Goal: Transaction & Acquisition: Purchase product/service

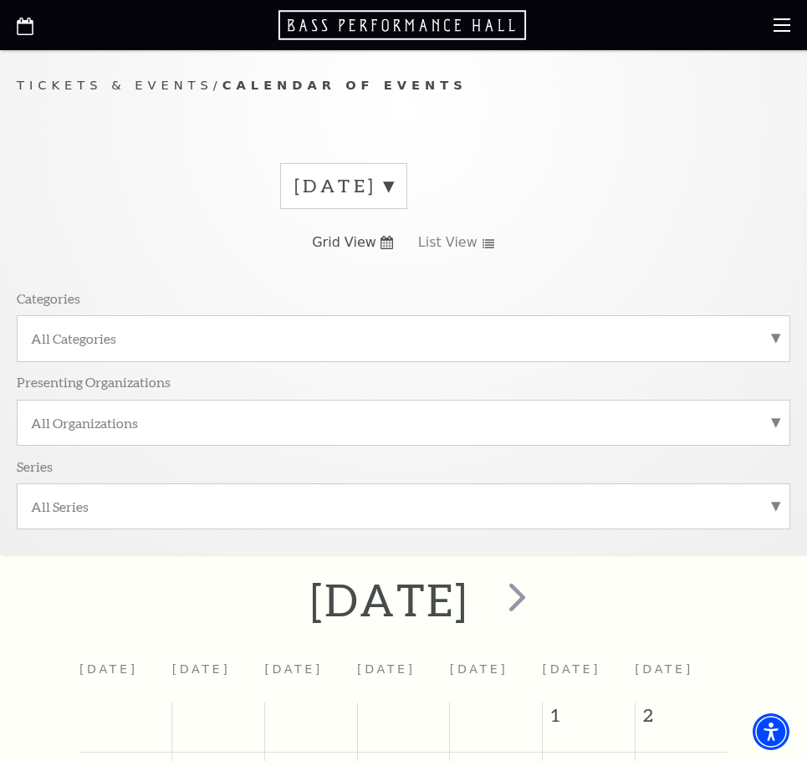
click at [393, 190] on label "[DATE]" at bounding box center [343, 186] width 99 height 26
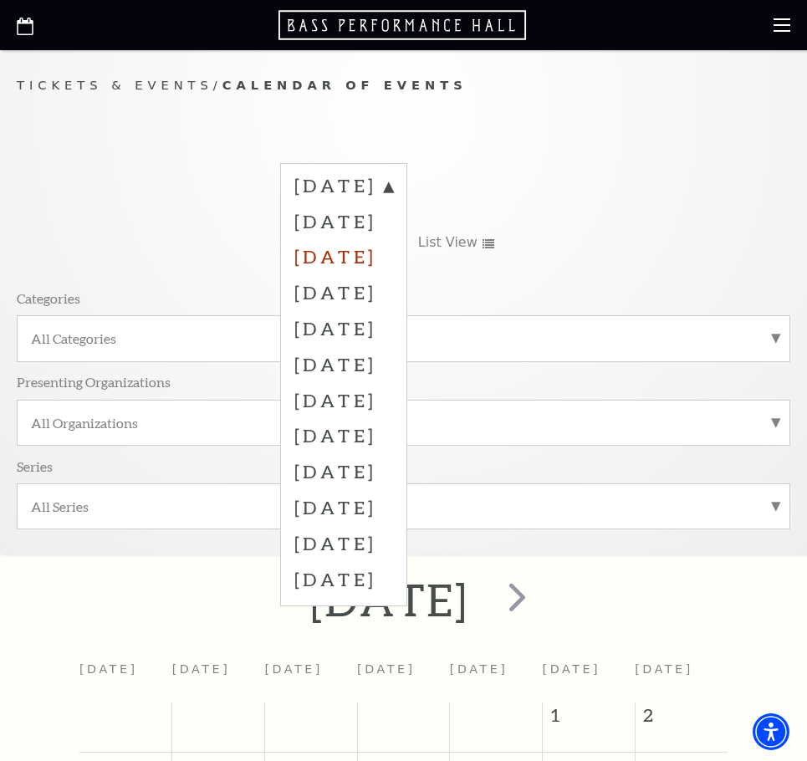
click at [393, 268] on label "October 2025" at bounding box center [343, 256] width 99 height 36
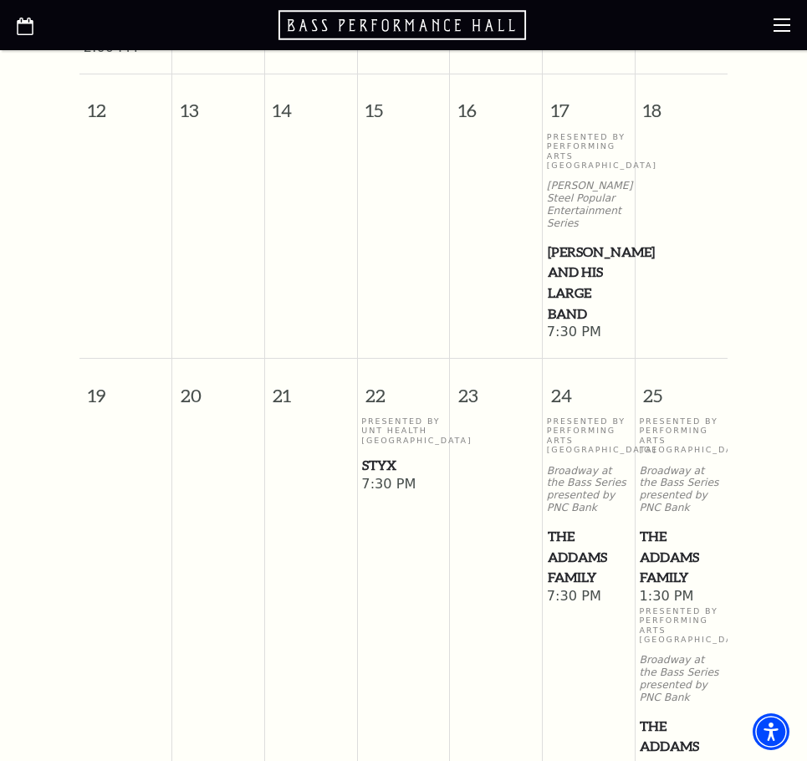
scroll to position [1171, 0]
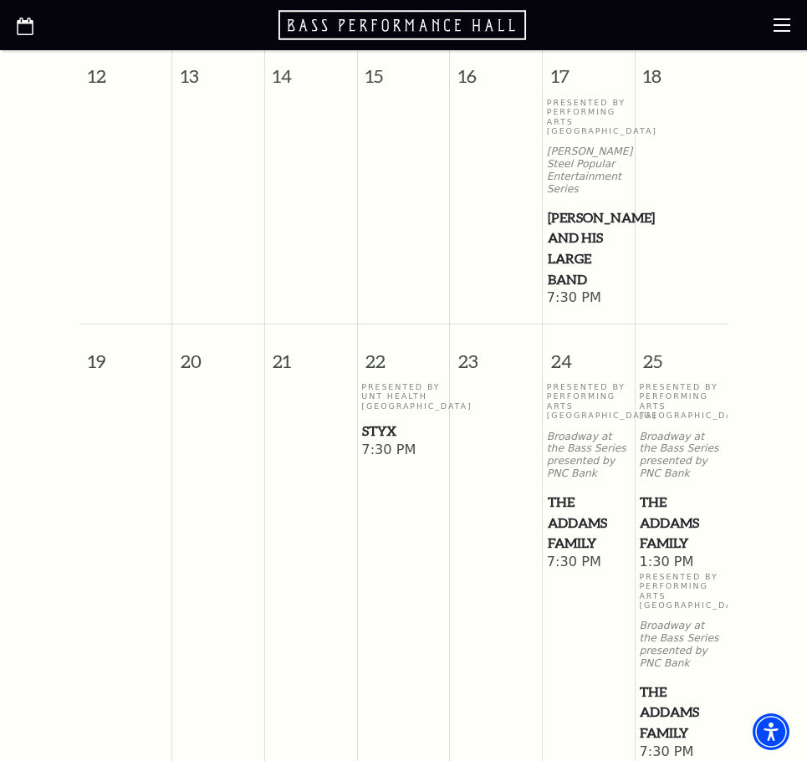
click at [563, 237] on span "Lyle Lovett and his Large Band" at bounding box center [589, 248] width 82 height 83
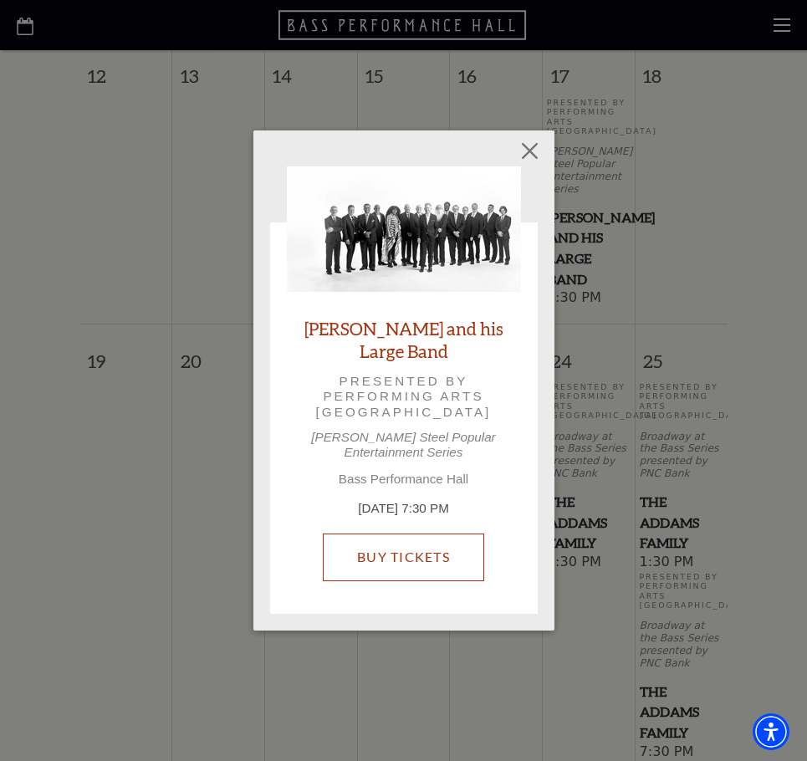
click at [426, 545] on link "Buy Tickets" at bounding box center [403, 556] width 161 height 47
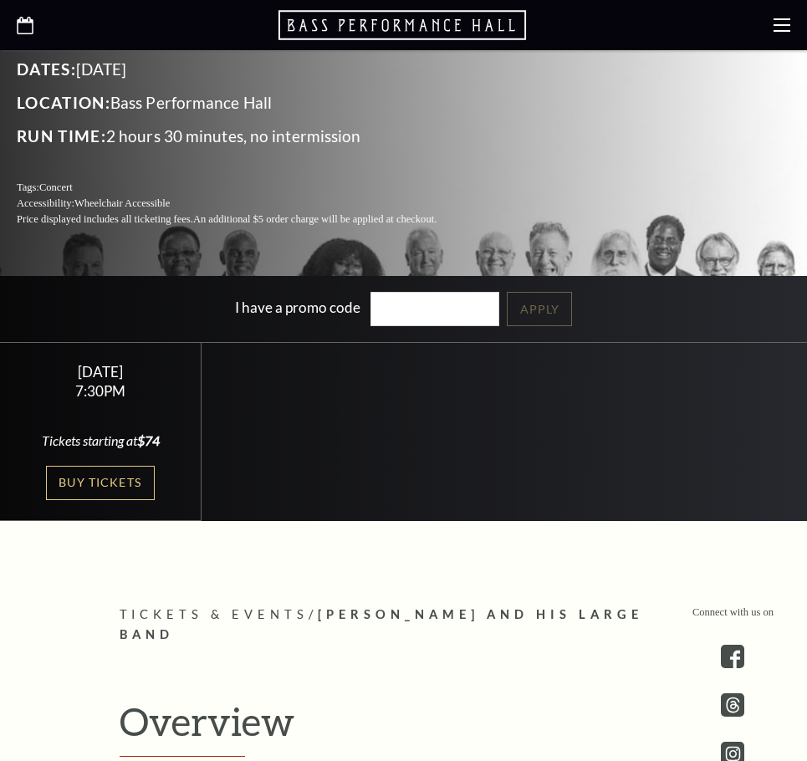
scroll to position [390, 0]
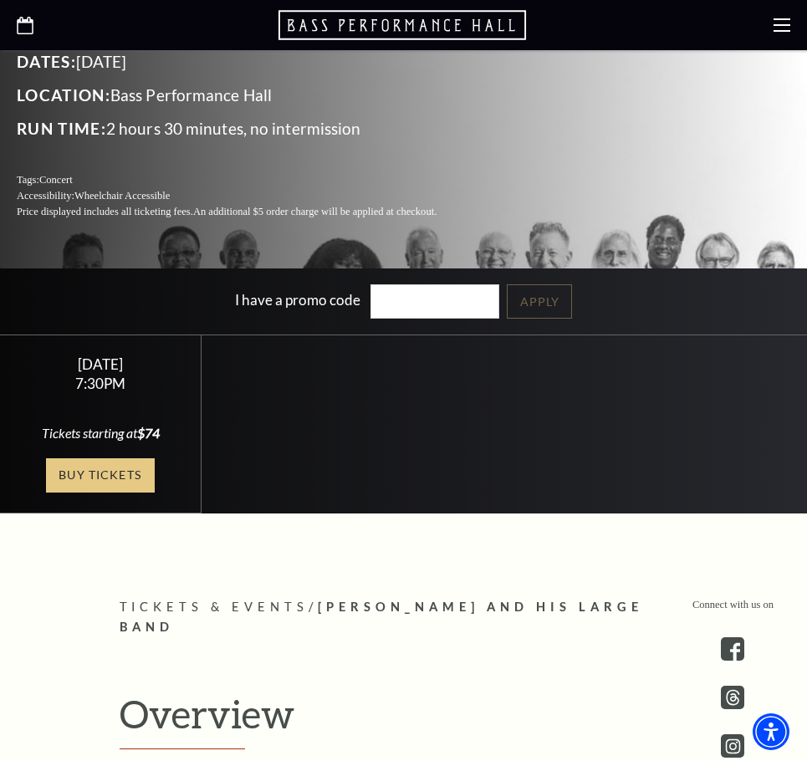
click at [107, 483] on link "Buy Tickets" at bounding box center [100, 475] width 109 height 34
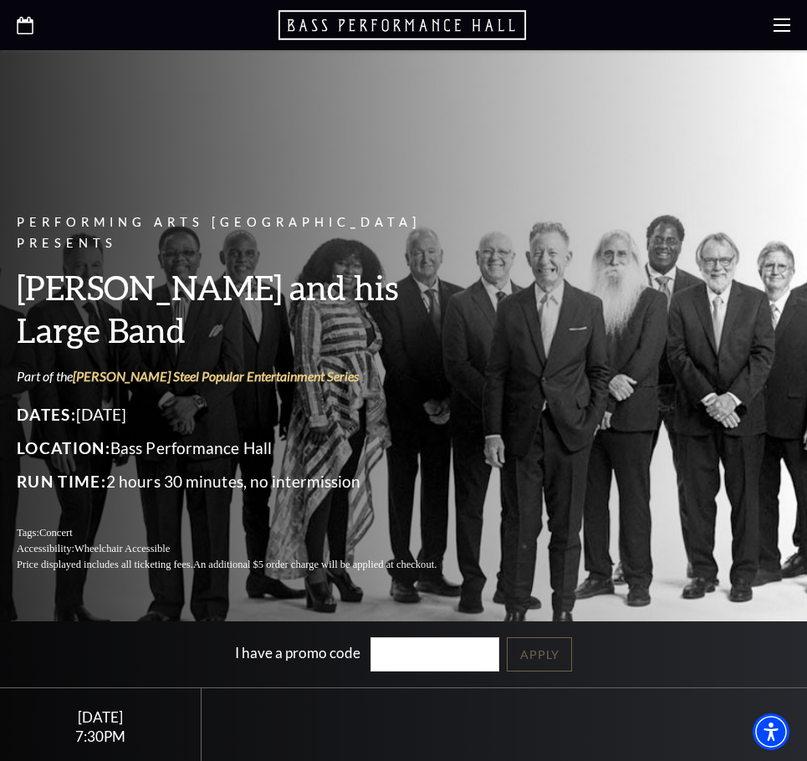
scroll to position [0, 0]
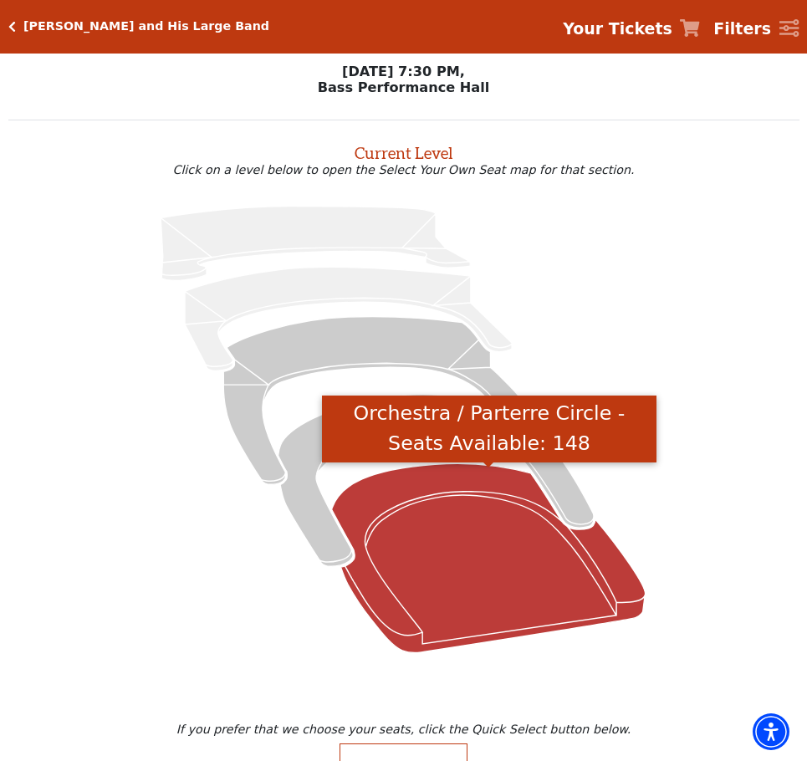
click at [475, 606] on icon "Orchestra / Parterre Circle - Seats Available: 148" at bounding box center [489, 557] width 314 height 189
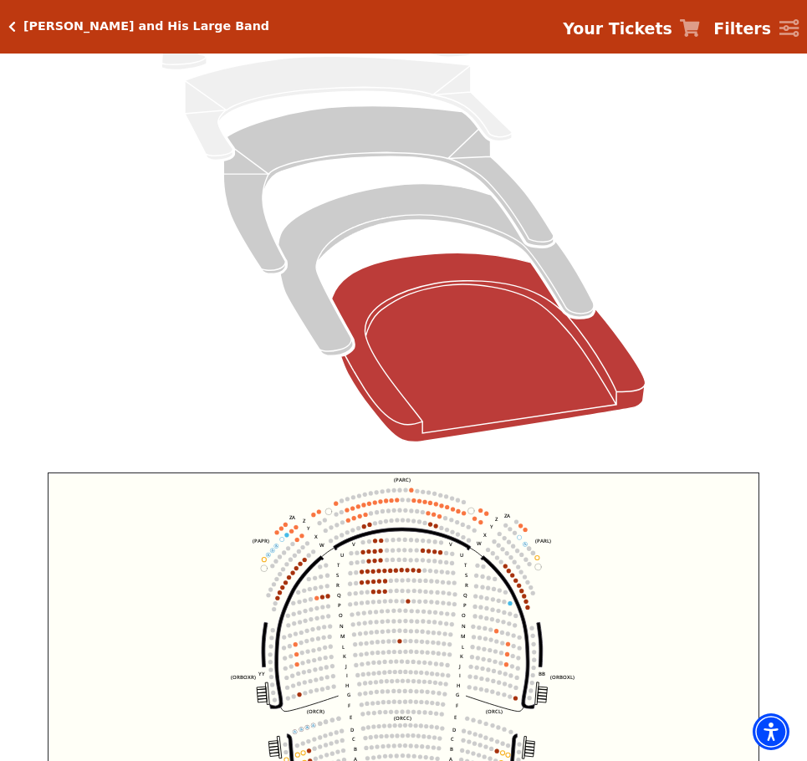
scroll to position [454, 0]
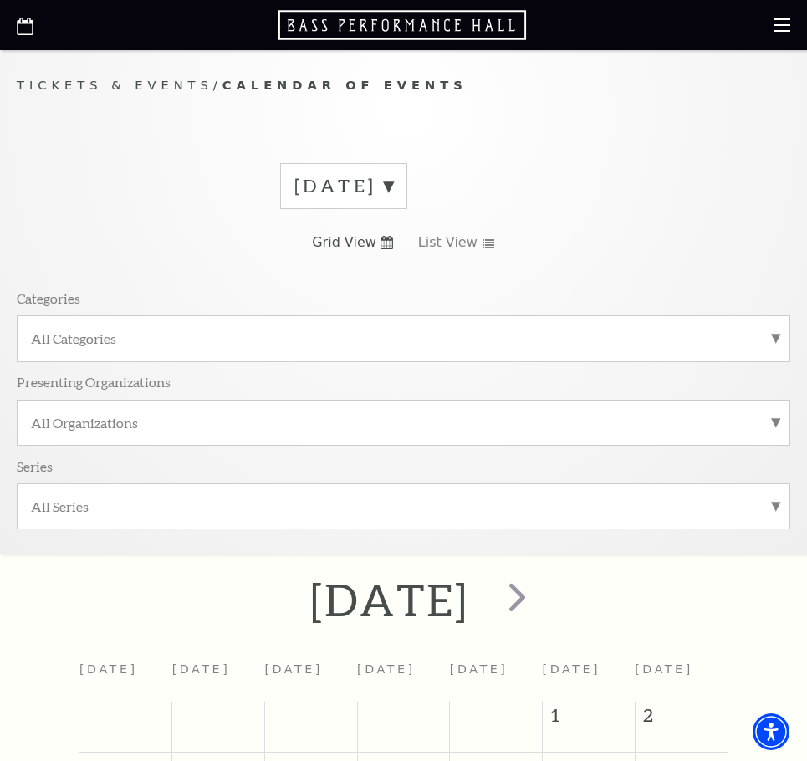
click at [393, 184] on label "[DATE]" at bounding box center [343, 186] width 99 height 26
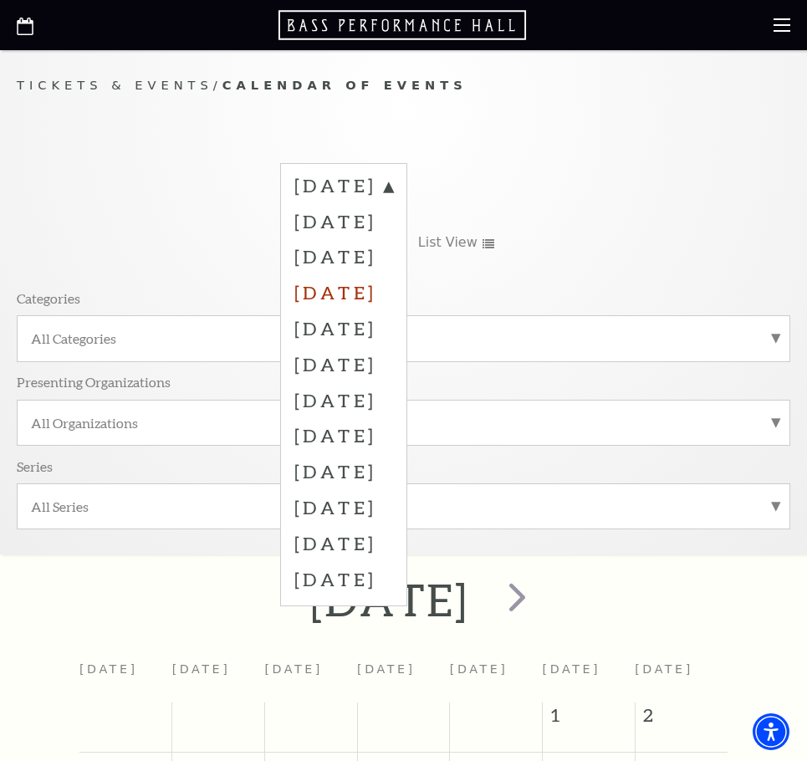
click at [356, 299] on label "November 2025" at bounding box center [343, 292] width 99 height 36
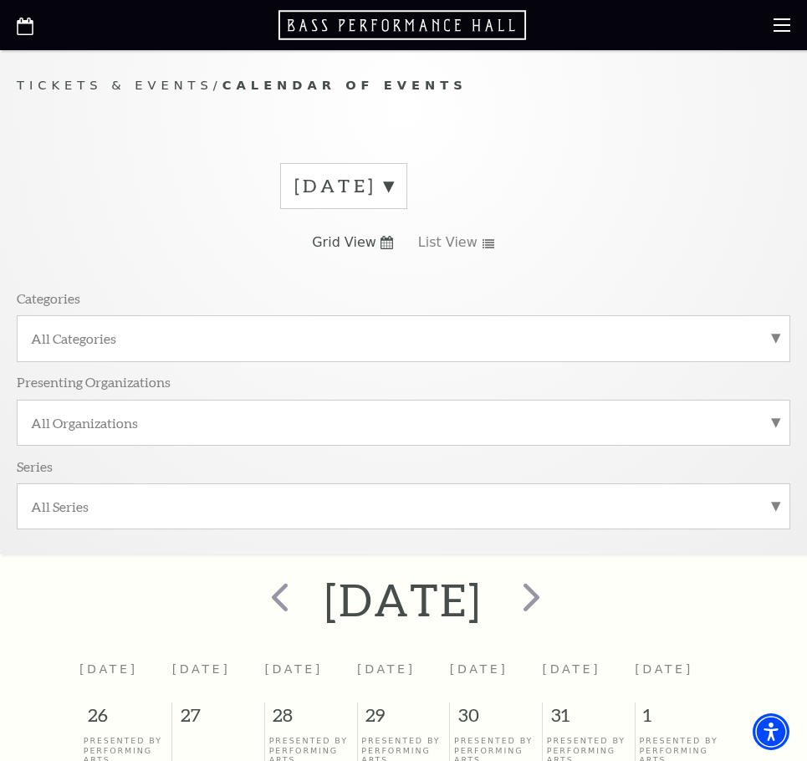
click at [393, 184] on label "November 2025" at bounding box center [343, 186] width 99 height 26
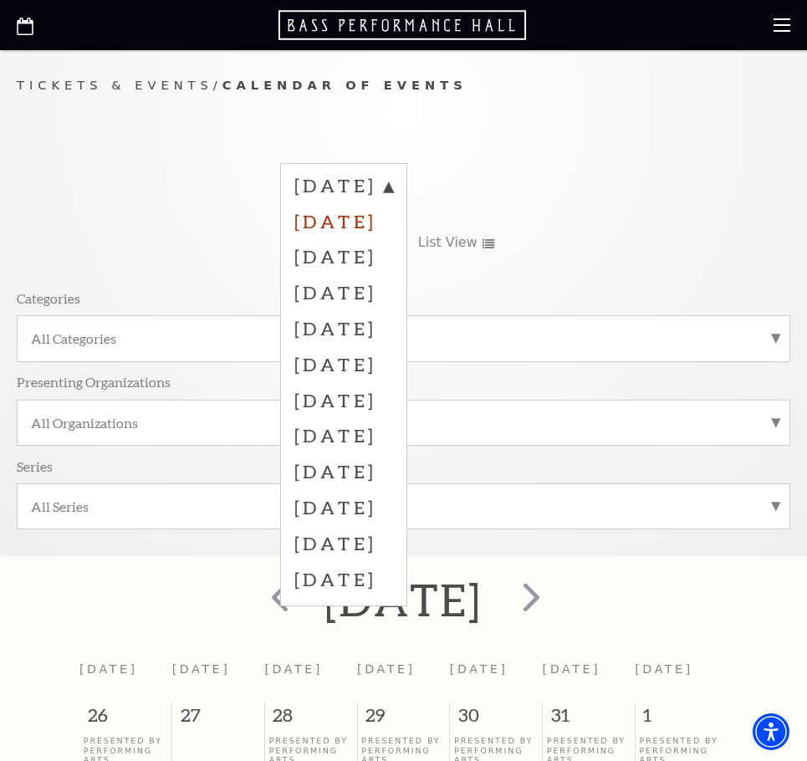
click at [393, 227] on label "September 2025" at bounding box center [343, 221] width 99 height 36
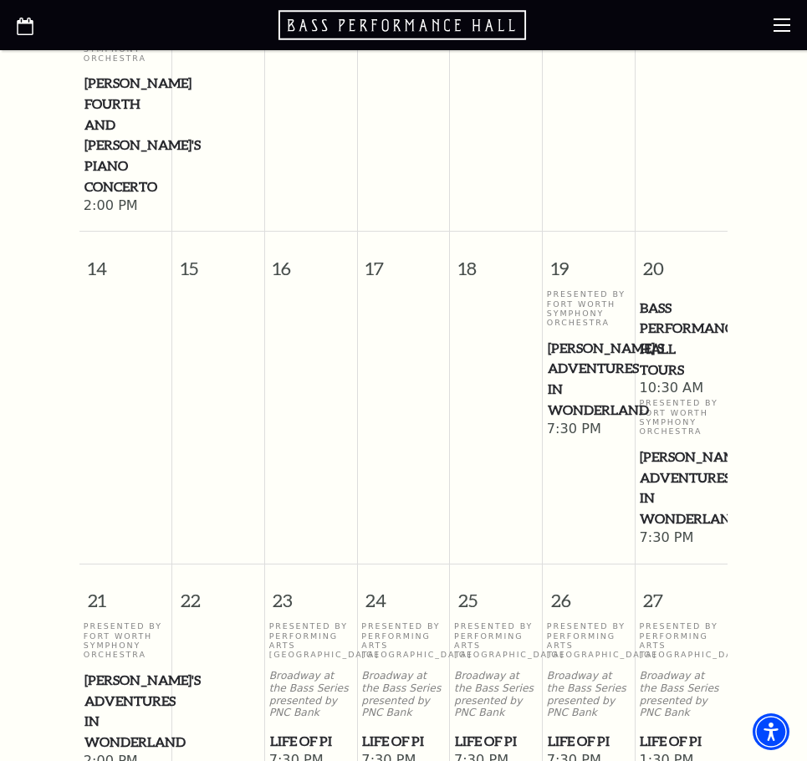
scroll to position [1171, 0]
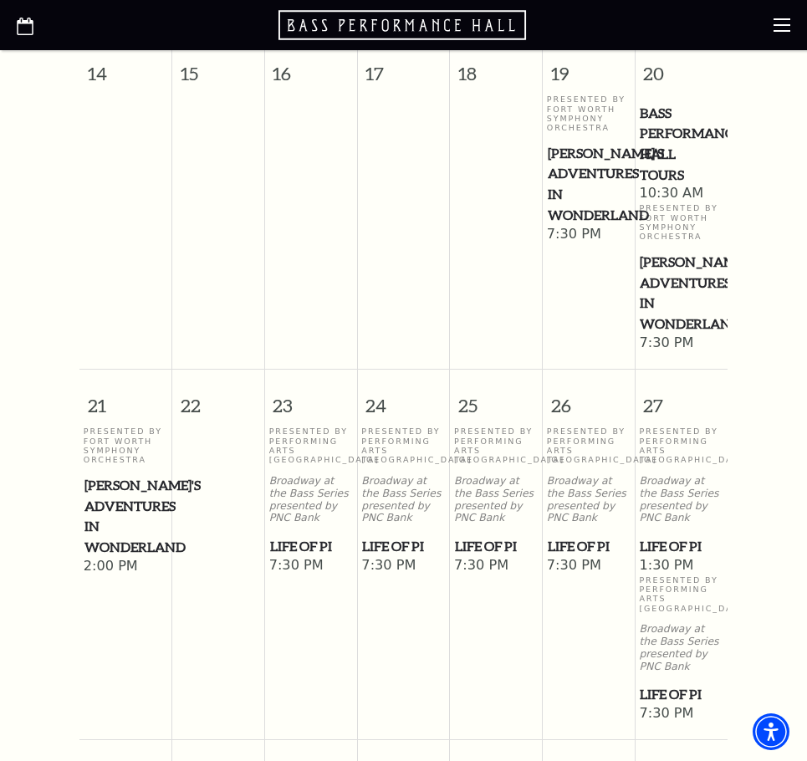
click at [492, 557] on span "7:30 PM" at bounding box center [496, 566] width 84 height 18
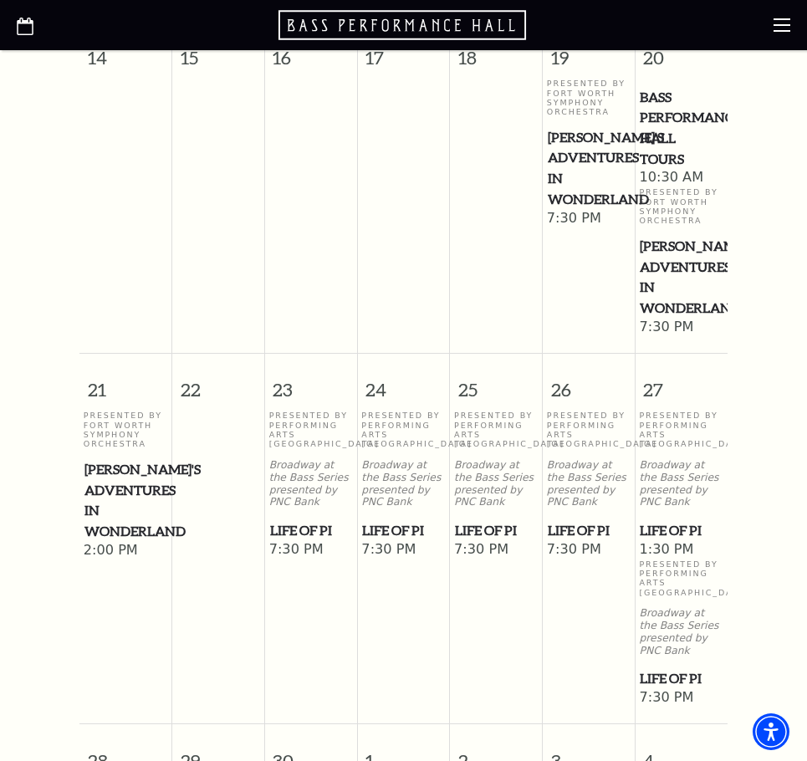
scroll to position [1365, 0]
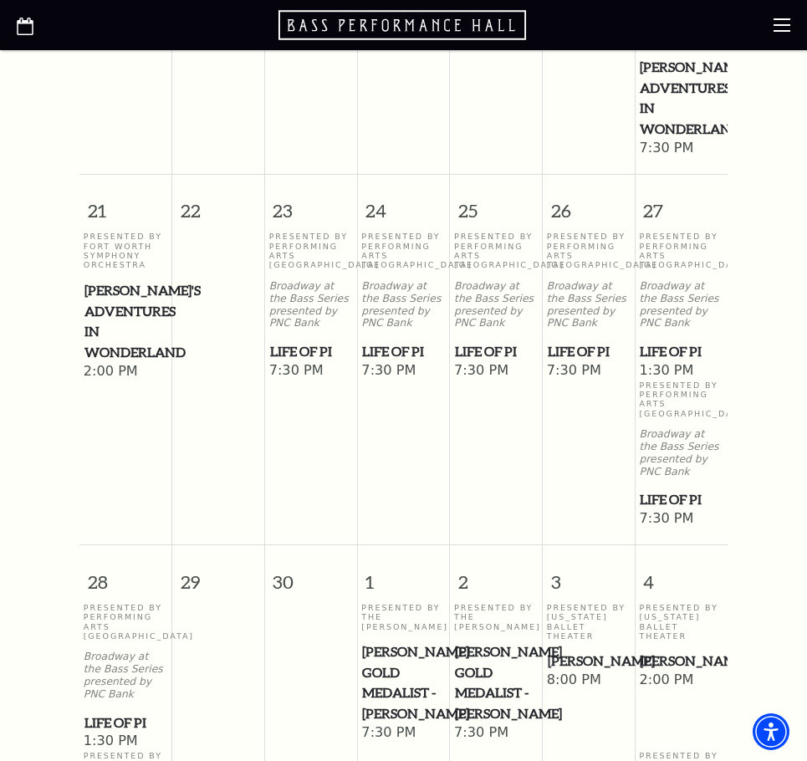
click at [496, 341] on span "Life of Pi" at bounding box center [496, 351] width 82 height 21
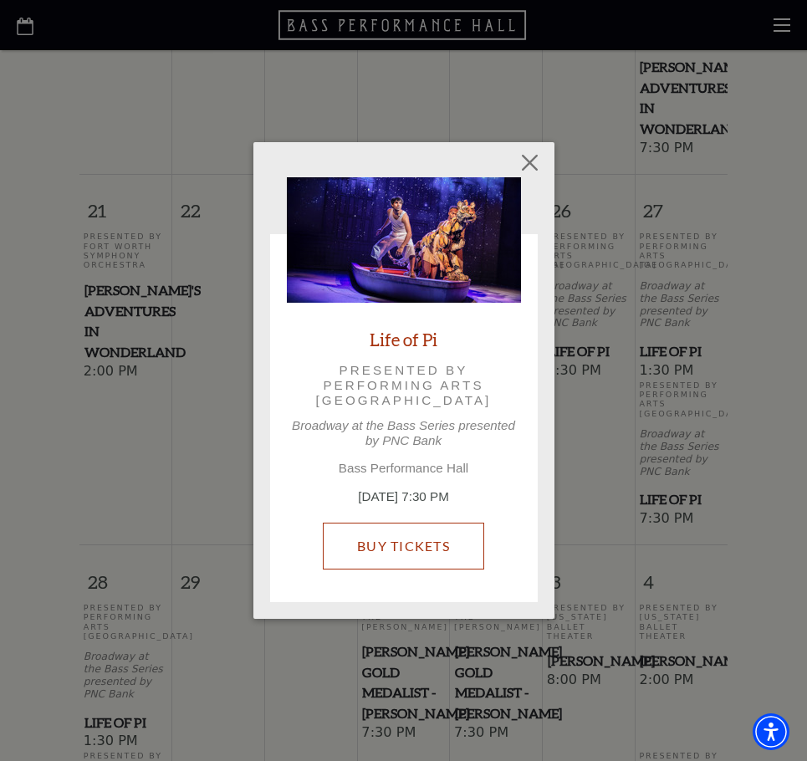
click at [404, 557] on link "Buy Tickets" at bounding box center [403, 546] width 161 height 47
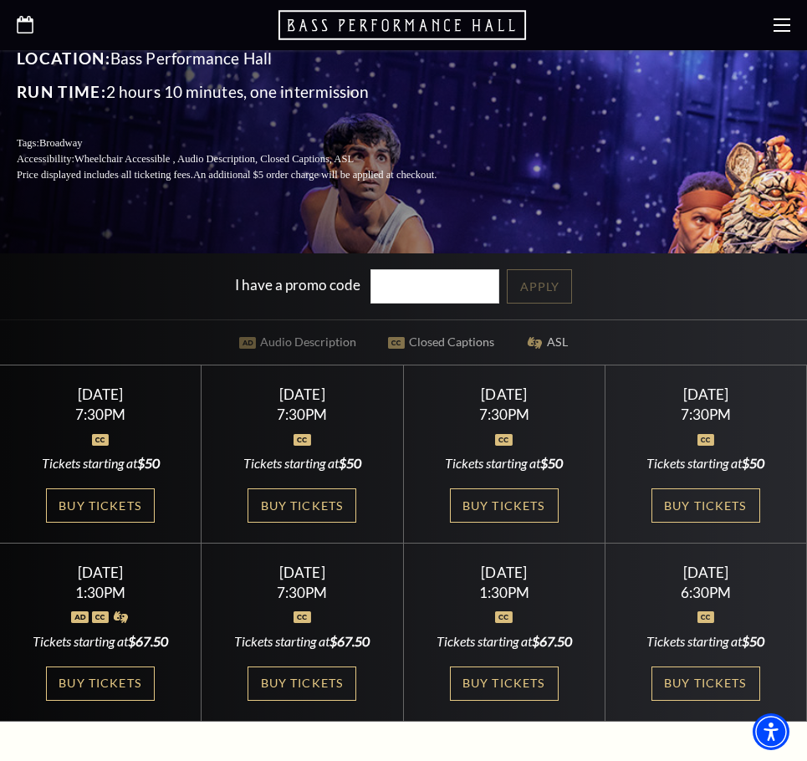
scroll to position [585, 0]
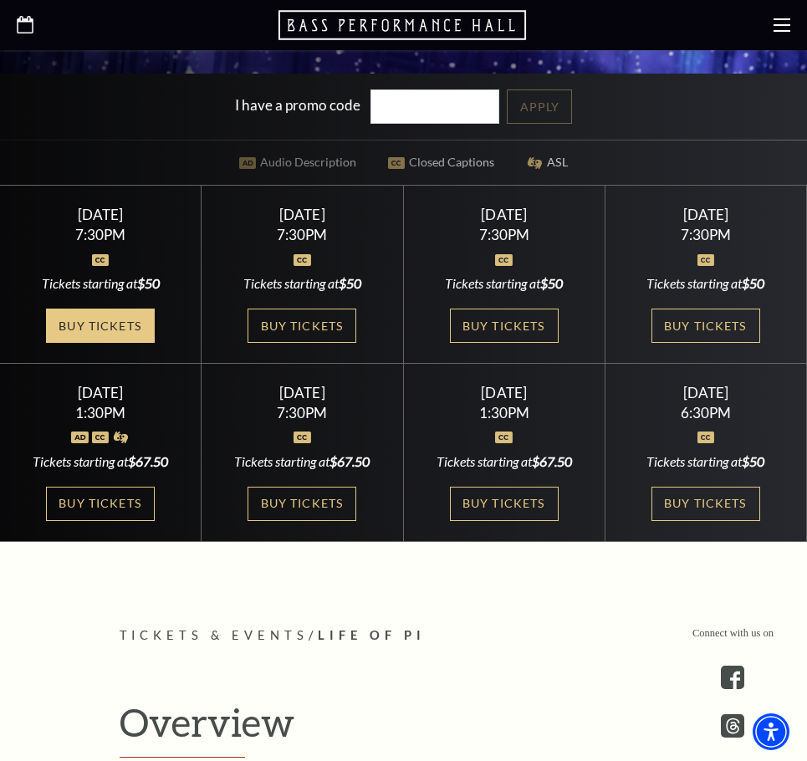
click at [136, 334] on link "Buy Tickets" at bounding box center [100, 326] width 109 height 34
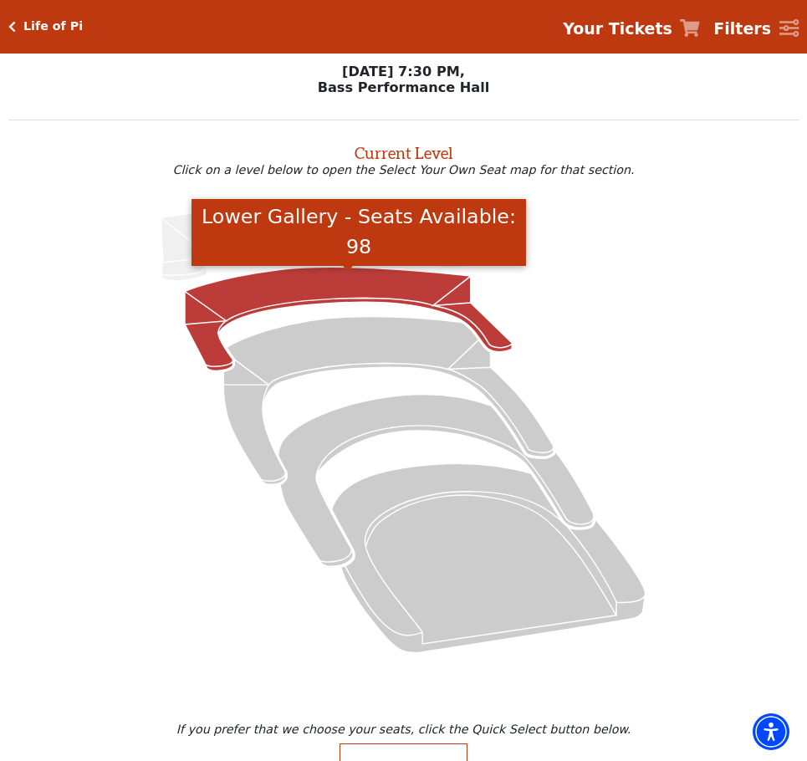
click at [296, 288] on icon "Lower Gallery - Seats Available: 98" at bounding box center [349, 319] width 328 height 104
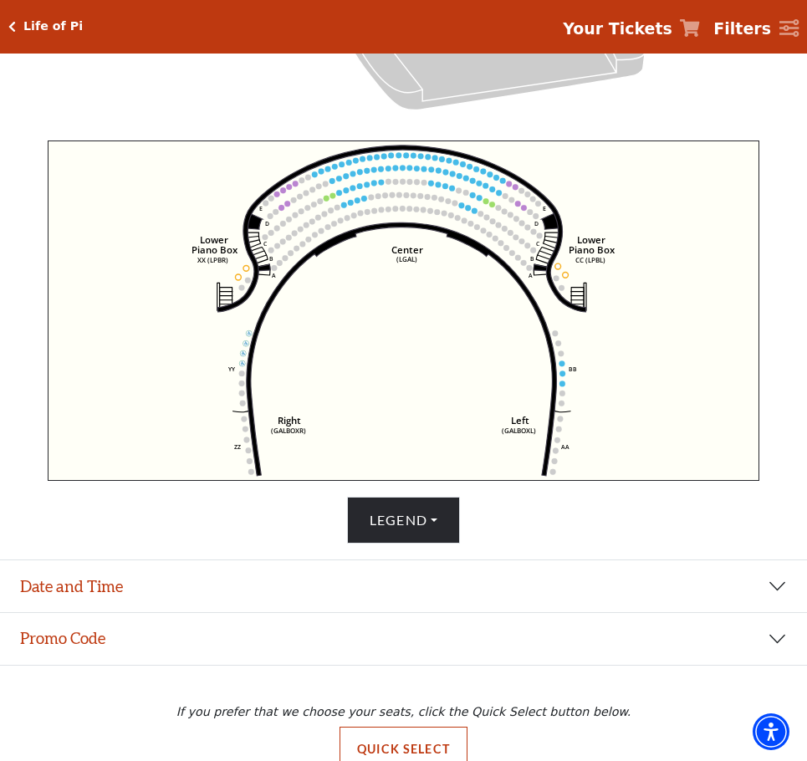
scroll to position [605, 0]
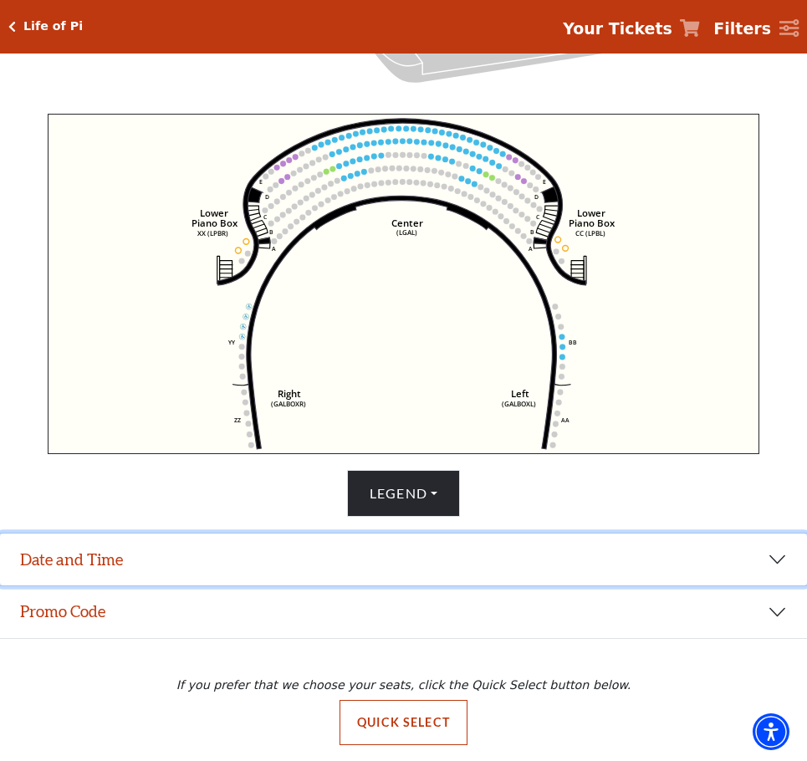
click at [388, 559] on button "Date and Time" at bounding box center [403, 559] width 807 height 52
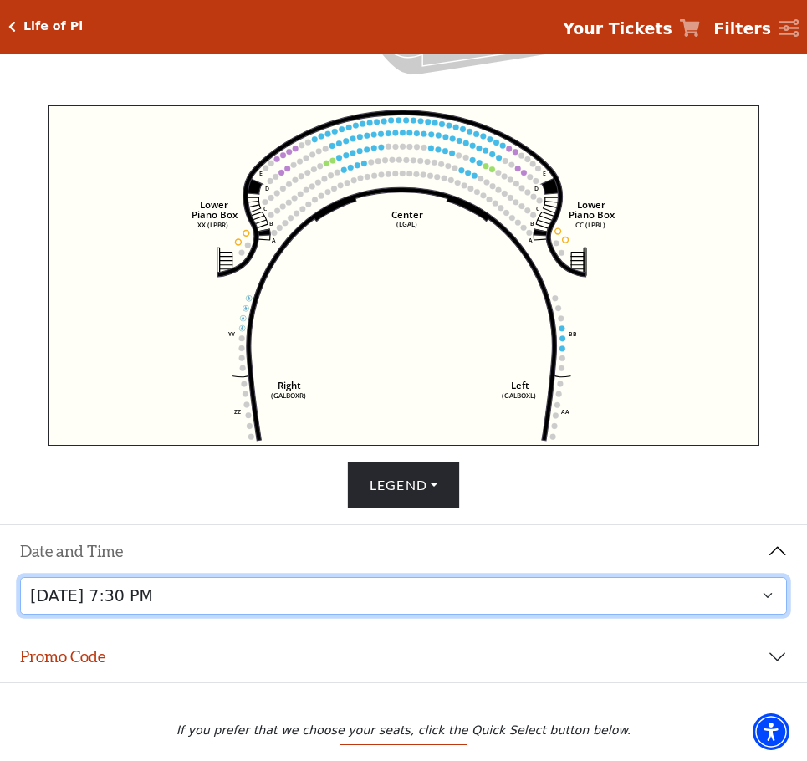
drag, startPoint x: 773, startPoint y: 600, endPoint x: 752, endPoint y: 594, distance: 21.9
click at [772, 600] on select "Tuesday, September 23 at 7:30 PM Wednesday, September 24 at 7:30 PM Thursday, S…" at bounding box center [404, 596] width 768 height 38
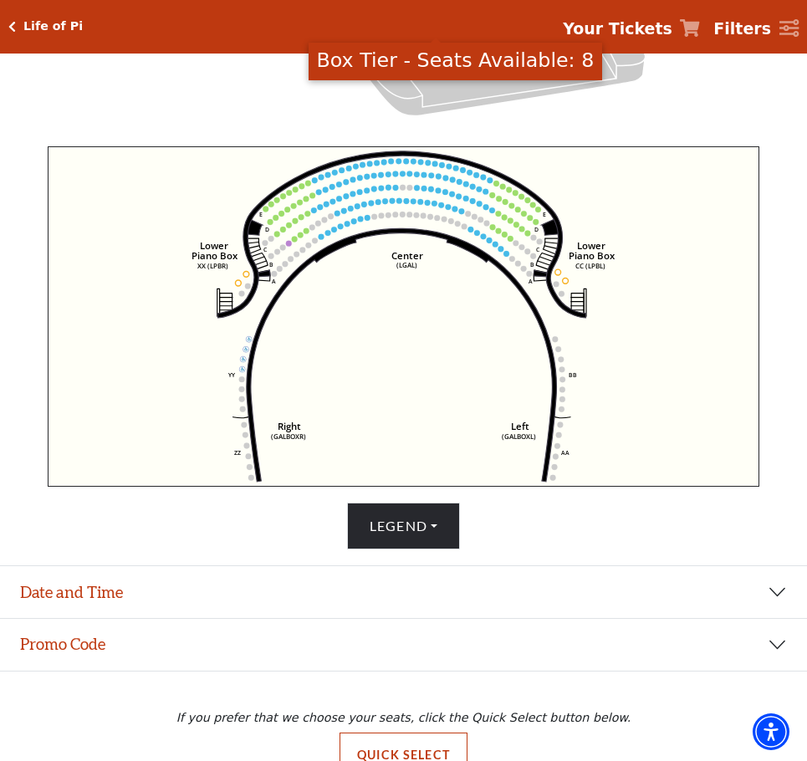
scroll to position [605, 0]
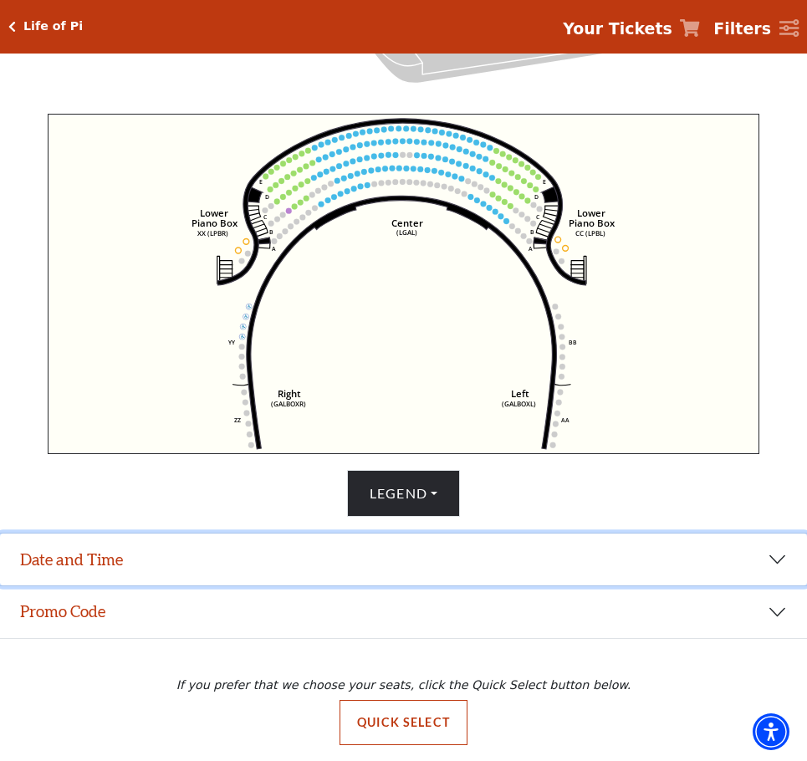
click at [779, 552] on button "Date and Time" at bounding box center [403, 559] width 807 height 52
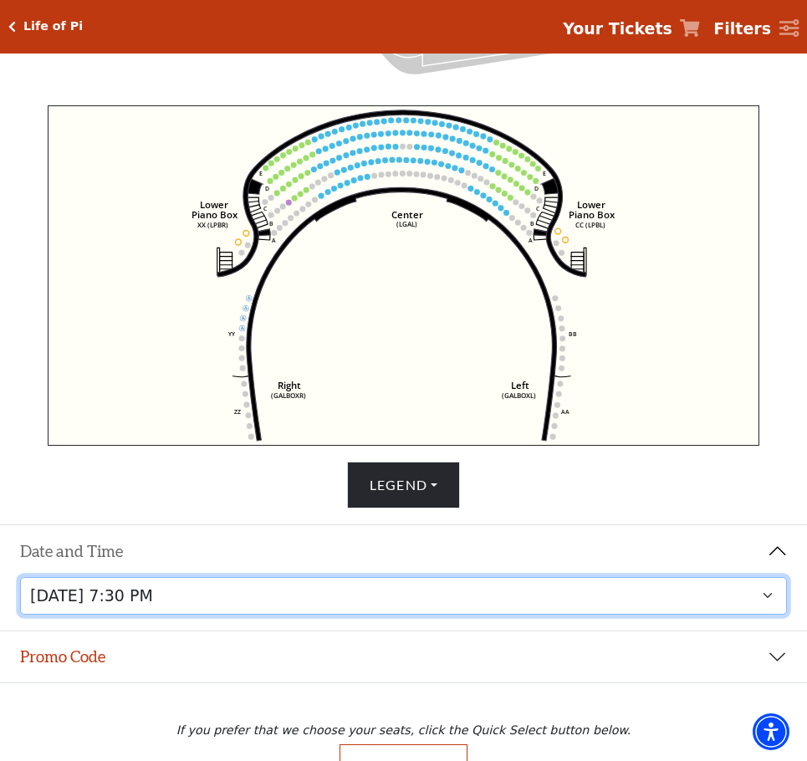
click at [776, 600] on select "Tuesday, September 23 at 7:30 PM Wednesday, September 24 at 7:30 PM Thursday, S…" at bounding box center [404, 596] width 768 height 38
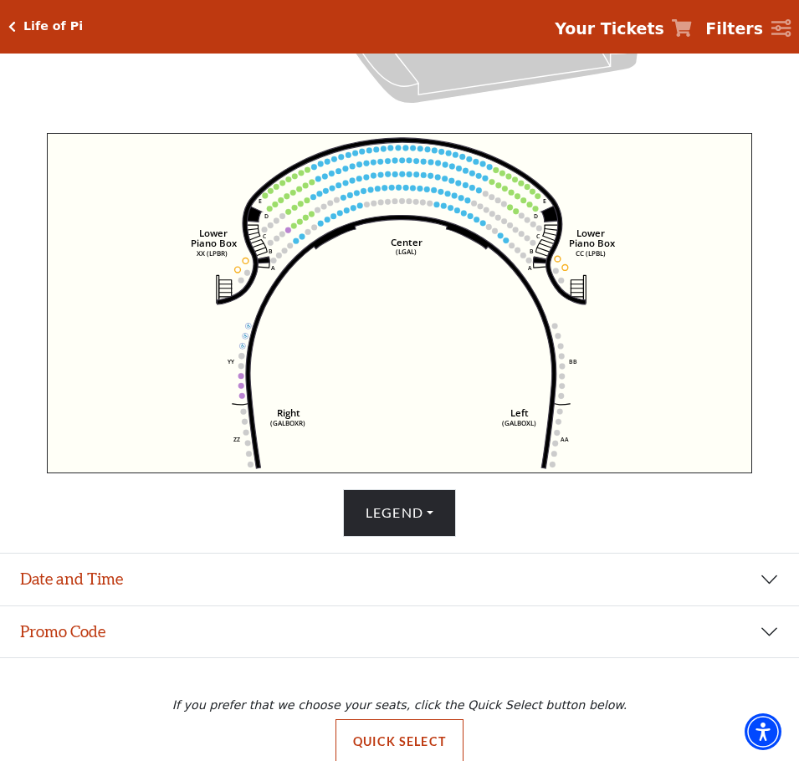
scroll to position [592, 0]
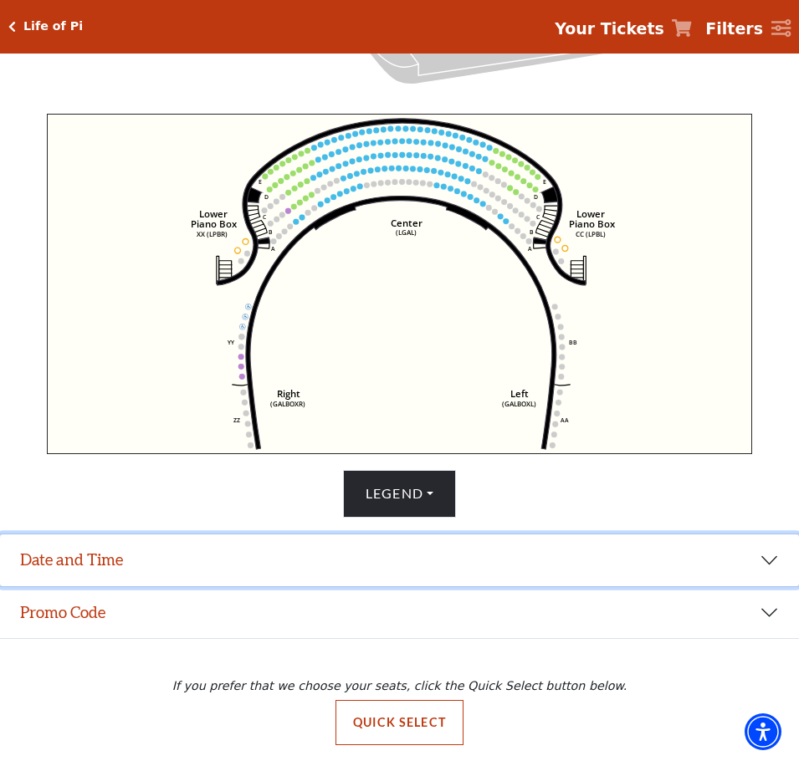
click at [778, 560] on button "Date and Time" at bounding box center [399, 560] width 799 height 52
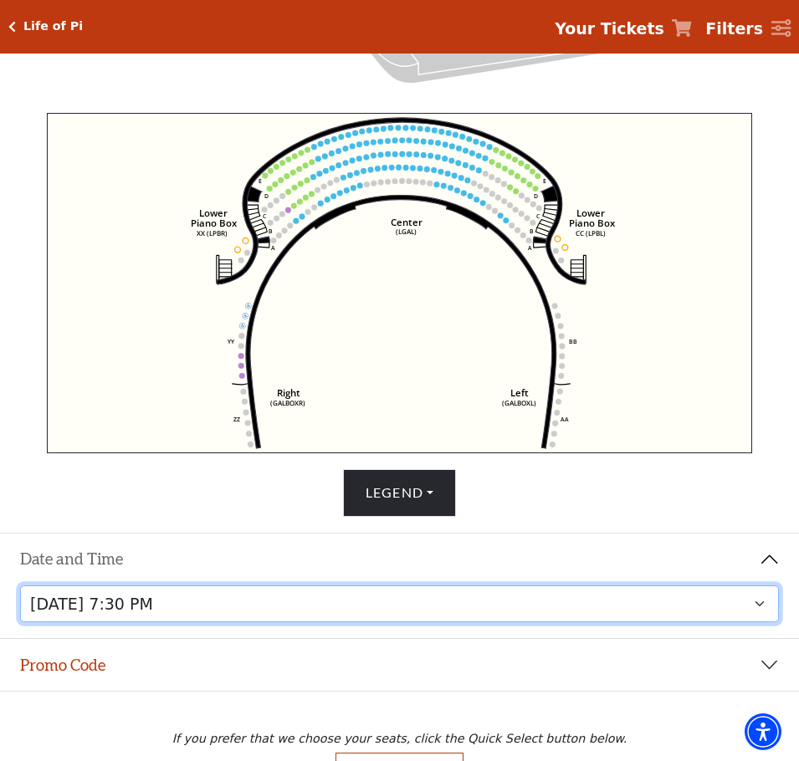
click at [762, 607] on select "Tuesday, September 23 at 7:30 PM Wednesday, September 24 at 7:30 PM Thursday, S…" at bounding box center [399, 604] width 759 height 38
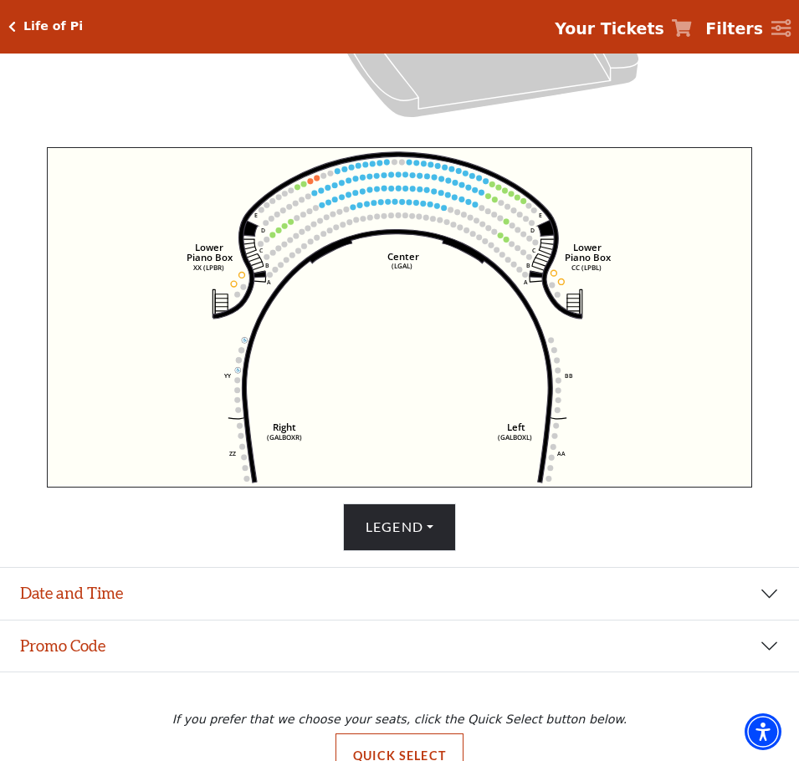
scroll to position [600, 0]
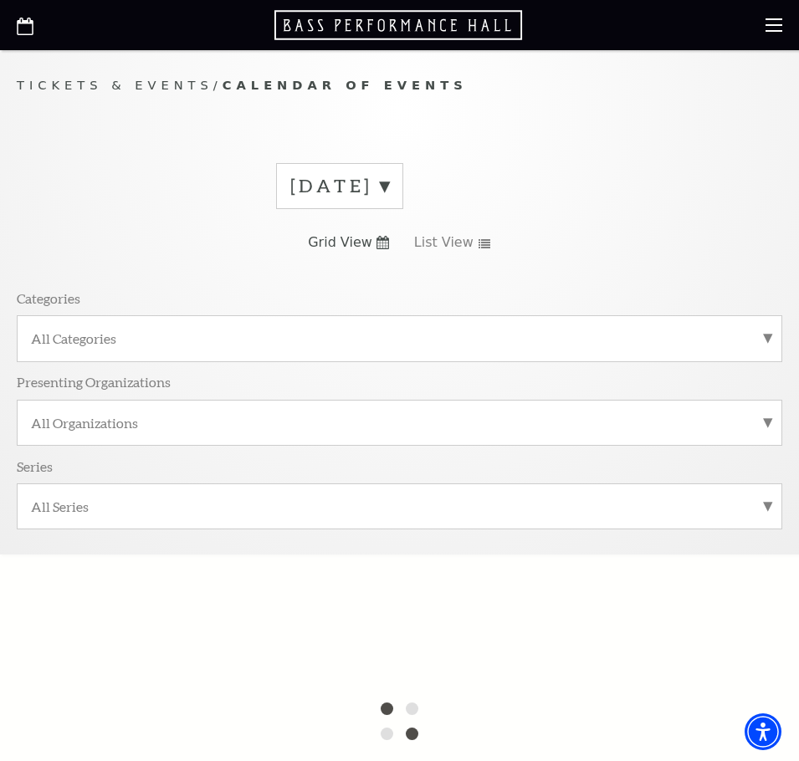
click at [389, 185] on label "August 2025" at bounding box center [339, 186] width 99 height 26
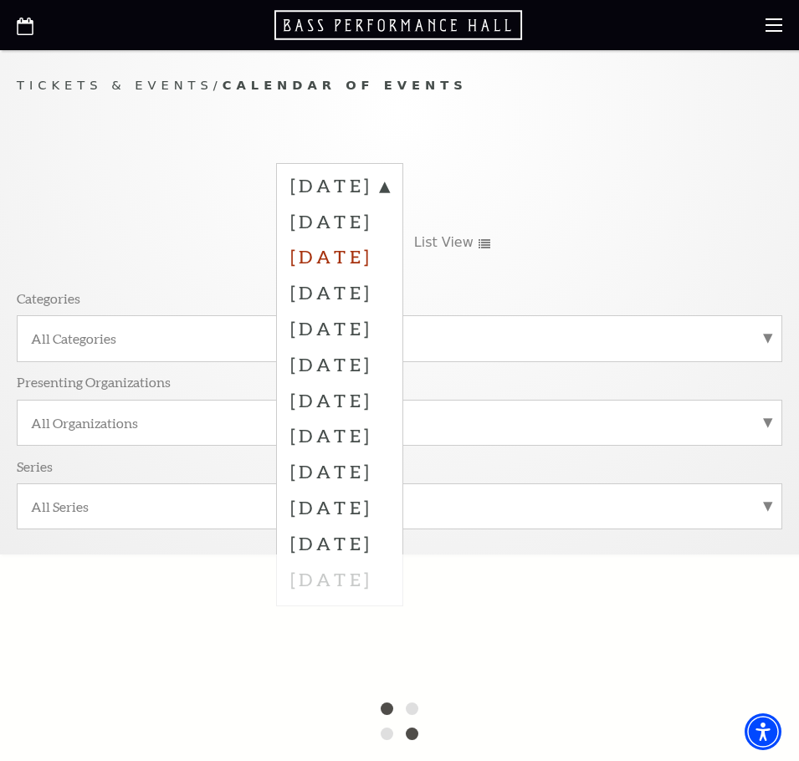
click at [389, 258] on label "[DATE]" at bounding box center [339, 256] width 99 height 36
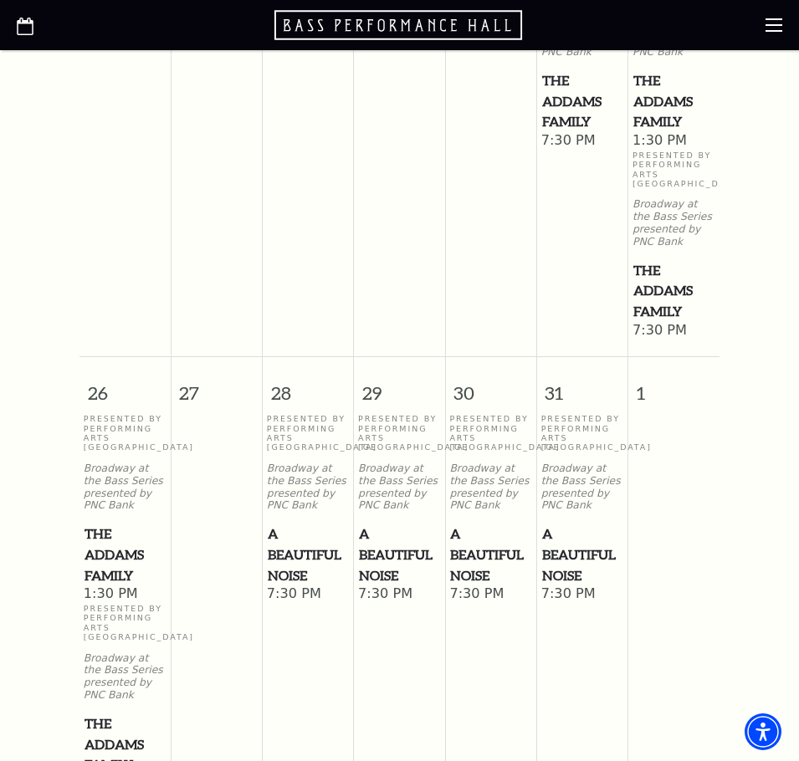
scroll to position [1787, 0]
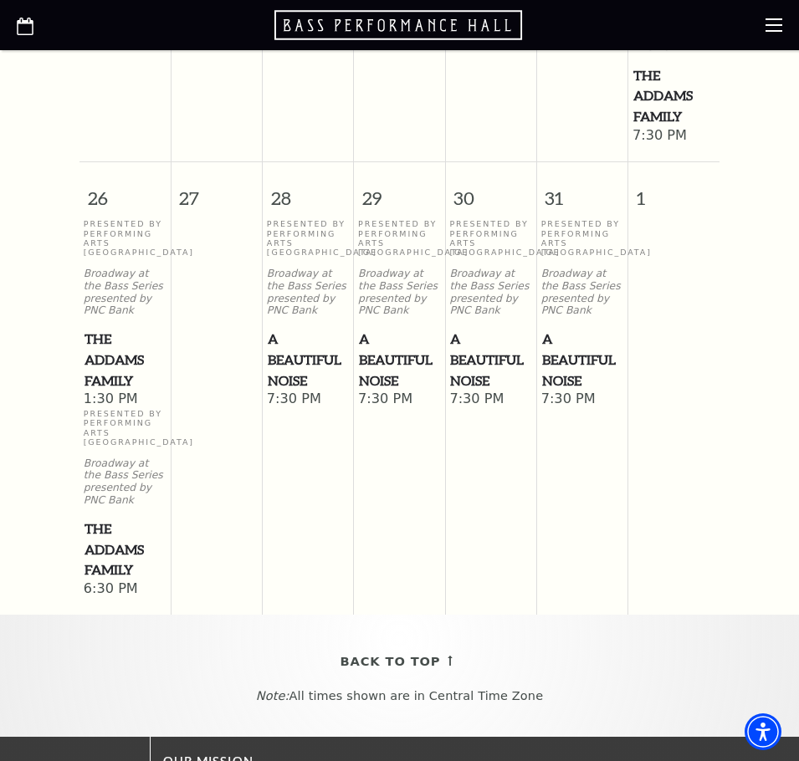
click at [313, 386] on span "A Beautiful Noise" at bounding box center [308, 360] width 81 height 62
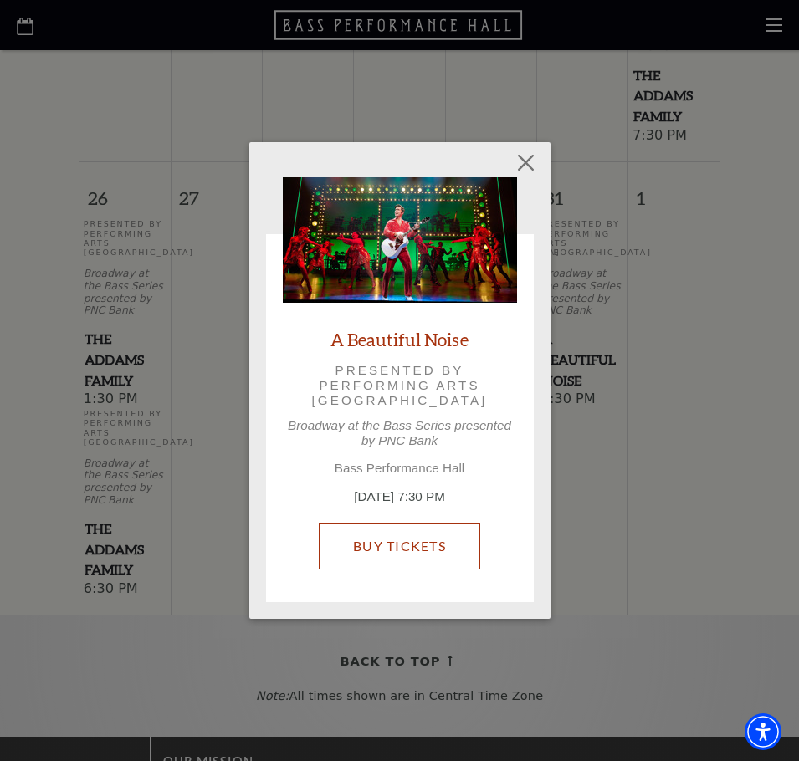
click at [410, 549] on link "Buy Tickets" at bounding box center [399, 546] width 161 height 47
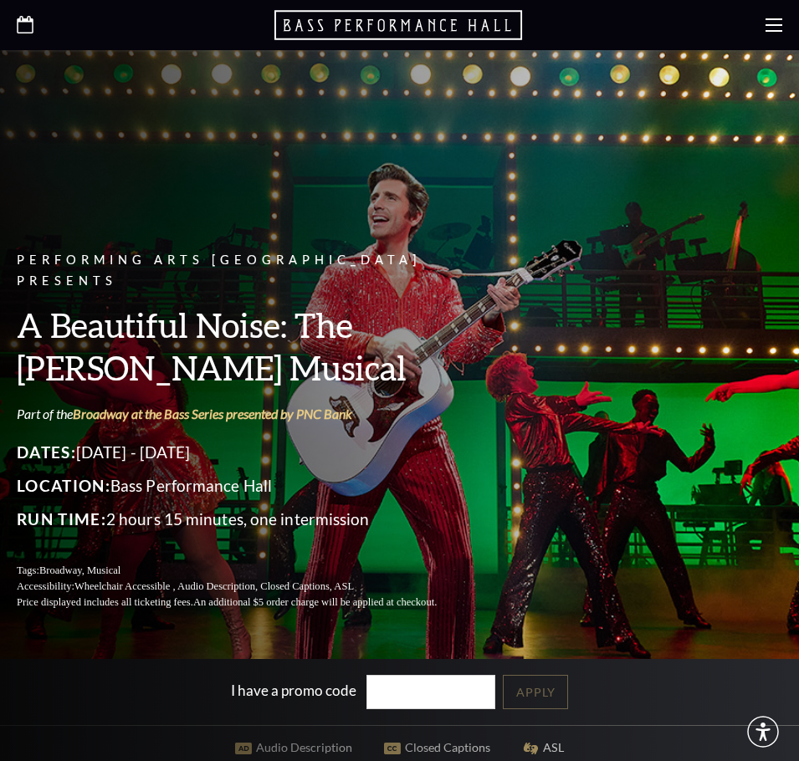
scroll to position [585, 0]
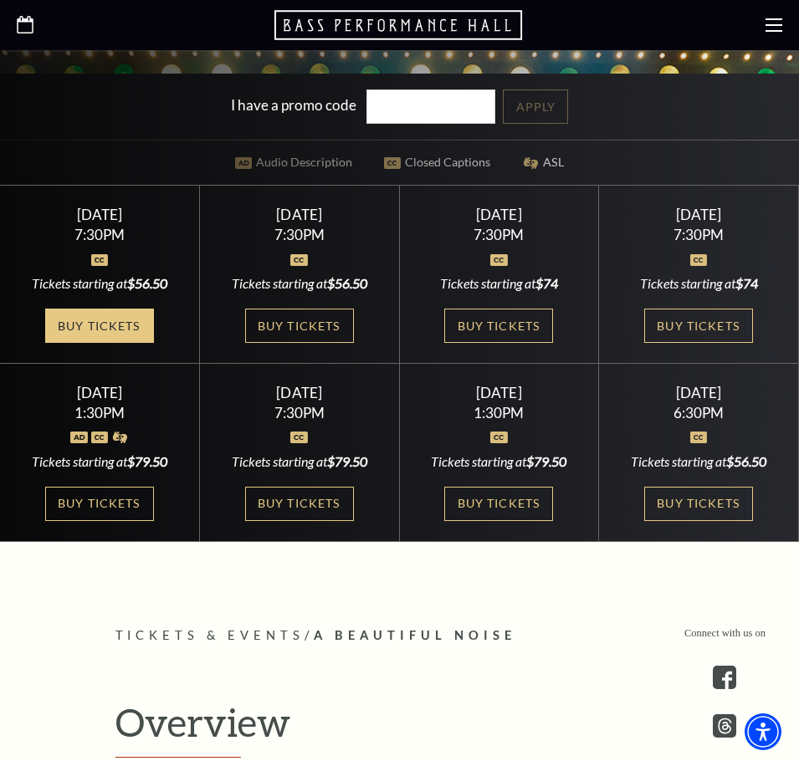
click at [90, 325] on link "Buy Tickets" at bounding box center [99, 326] width 109 height 34
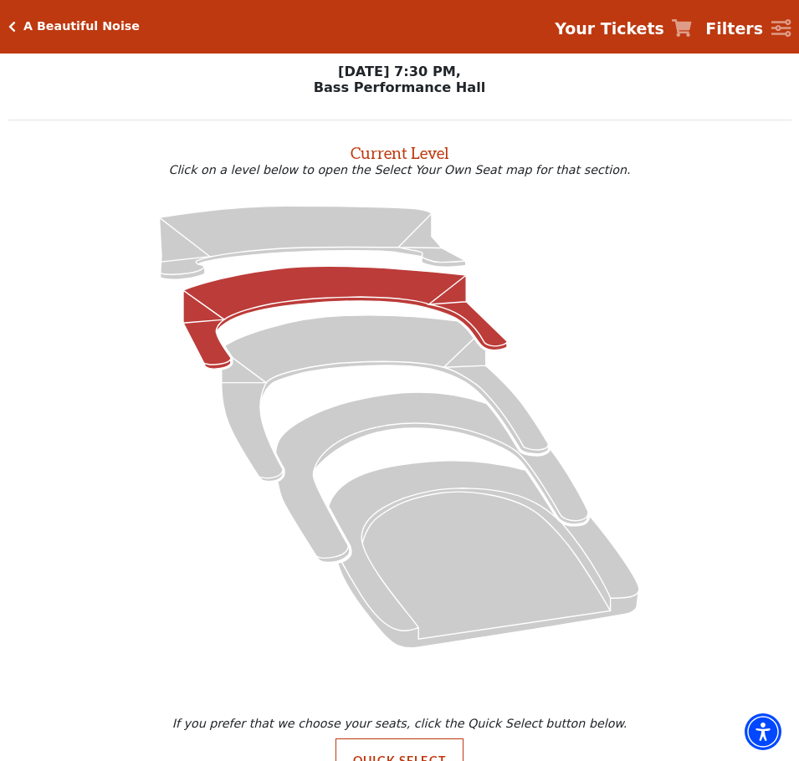
click at [307, 280] on icon at bounding box center [345, 317] width 324 height 103
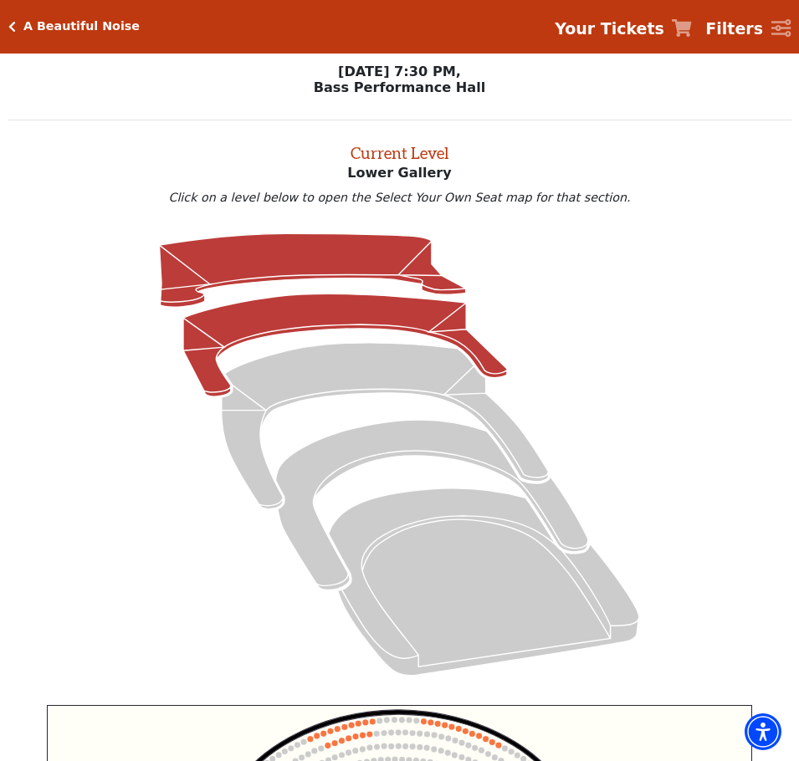
click at [203, 269] on icon at bounding box center [313, 271] width 306 height 74
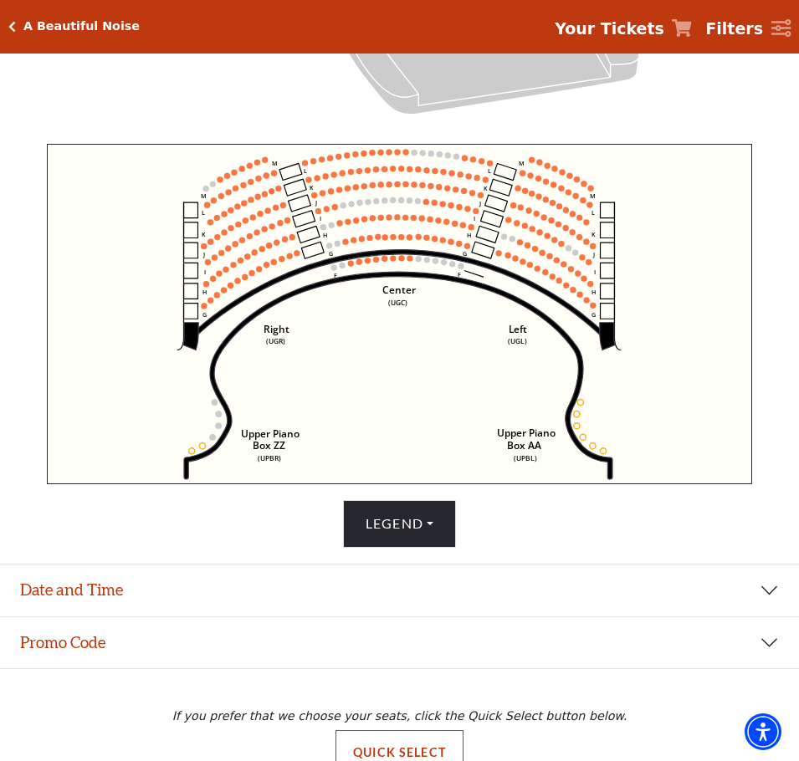
scroll to position [600, 0]
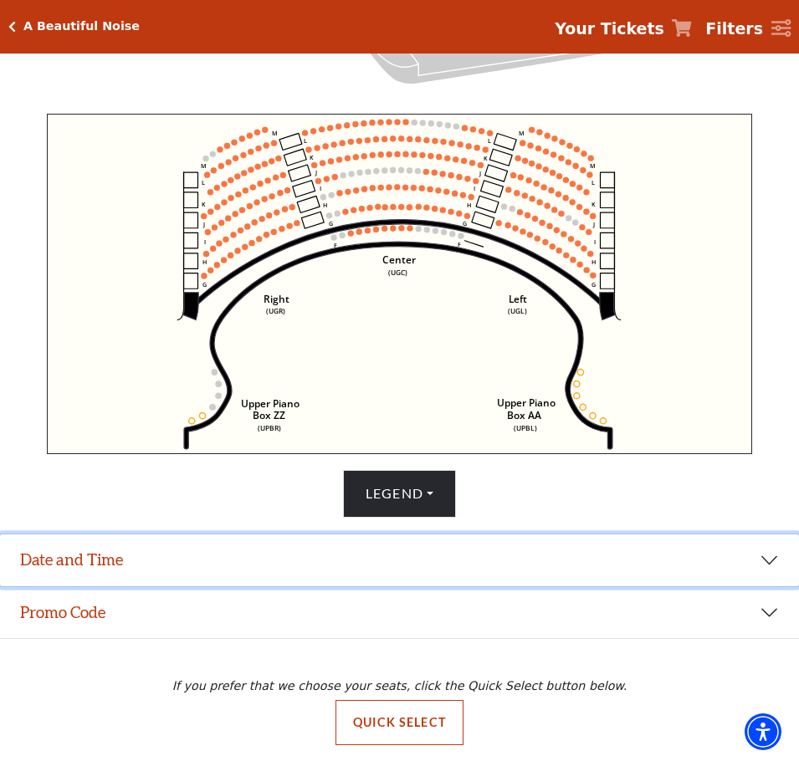
click at [766, 554] on button "Date and Time" at bounding box center [399, 560] width 799 height 52
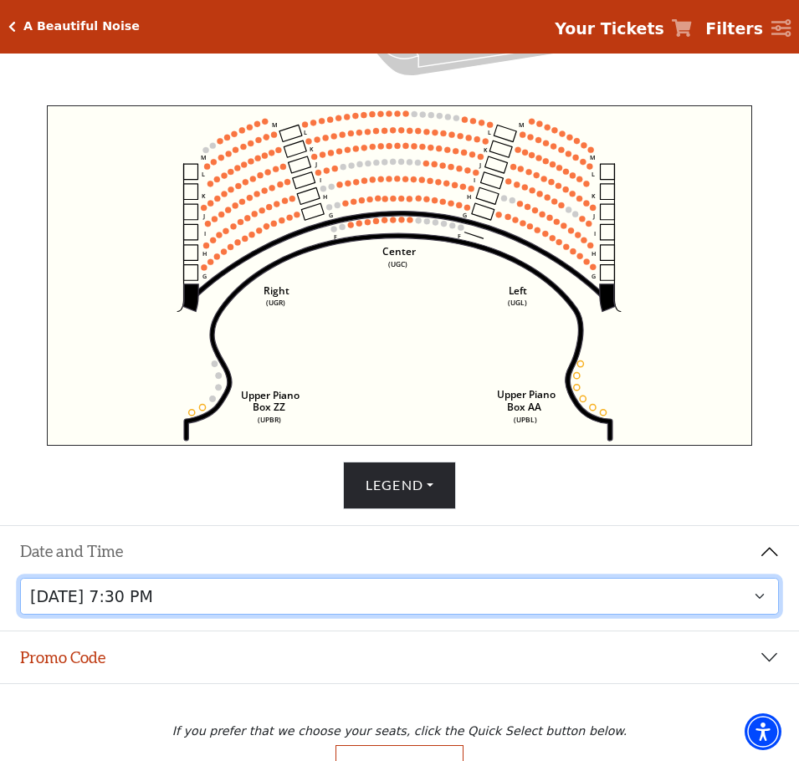
click at [758, 602] on select "Tuesday, October 28 at 7:30 PM Wednesday, October 29 at 7:30 PM Thursday, Octob…" at bounding box center [399, 597] width 759 height 38
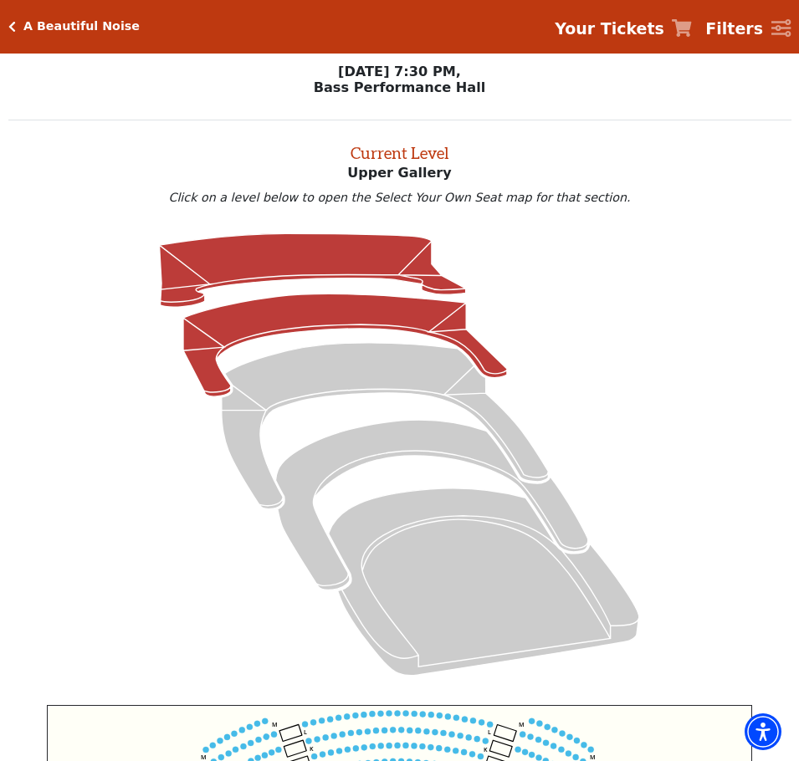
click at [332, 309] on icon at bounding box center [345, 345] width 324 height 103
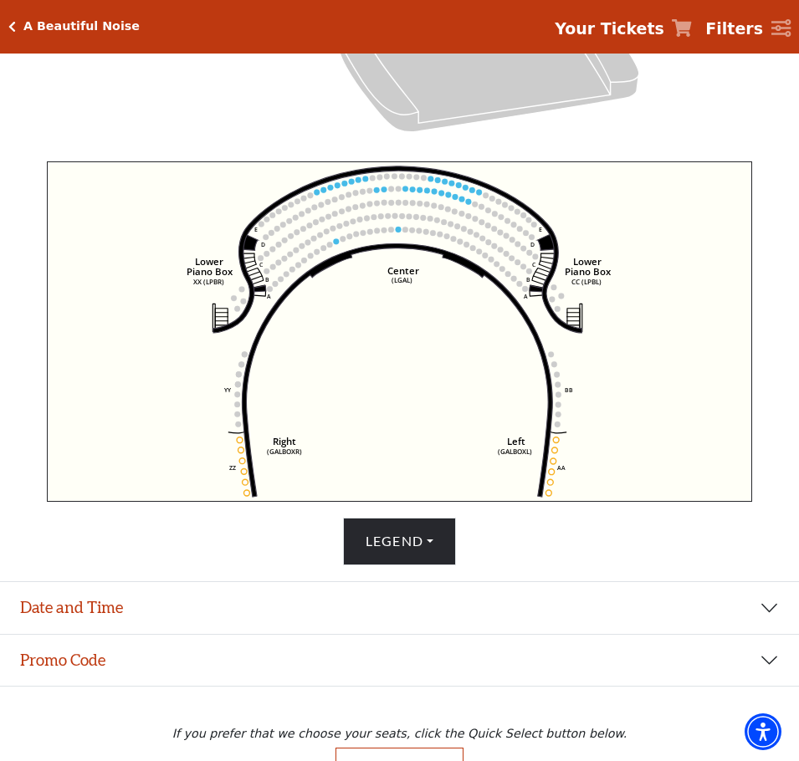
scroll to position [600, 0]
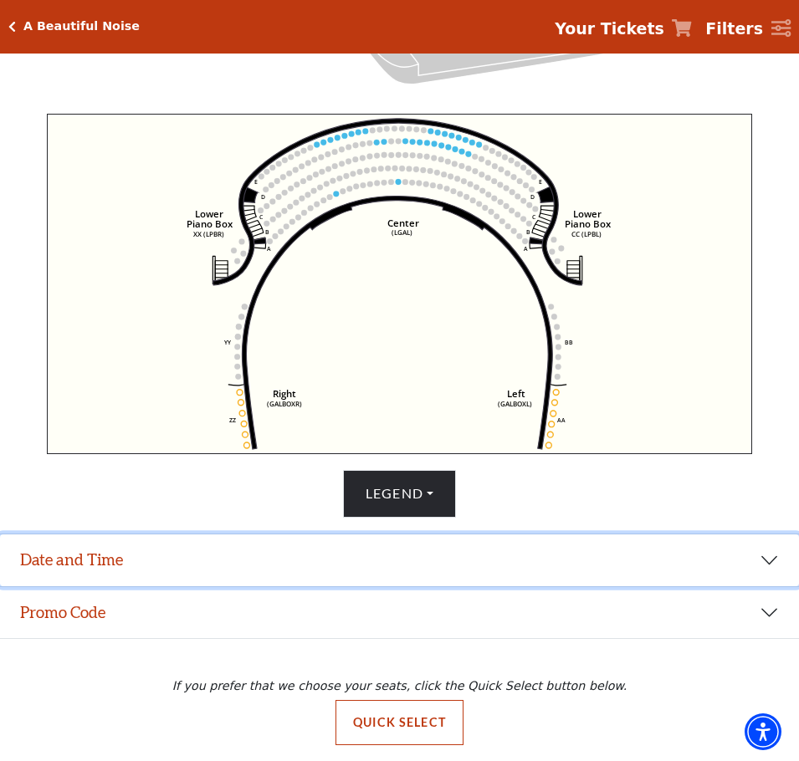
click at [760, 557] on button "Date and Time" at bounding box center [399, 560] width 799 height 52
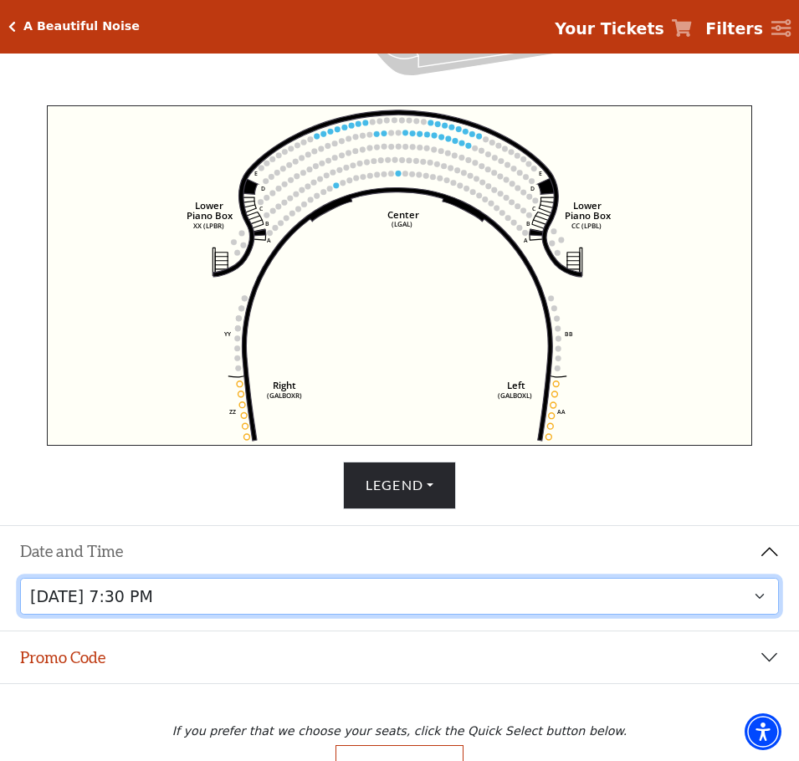
click at [762, 606] on select "Tuesday, October 28 at 7:30 PM Wednesday, October 29 at 7:30 PM Thursday, Octob…" at bounding box center [399, 597] width 759 height 38
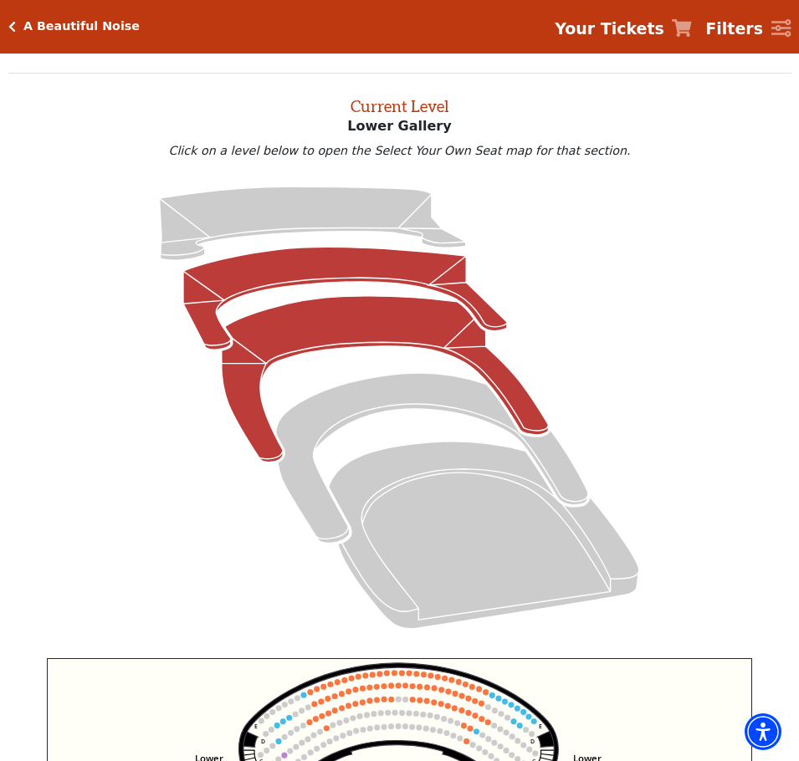
scroll to position [14, 0]
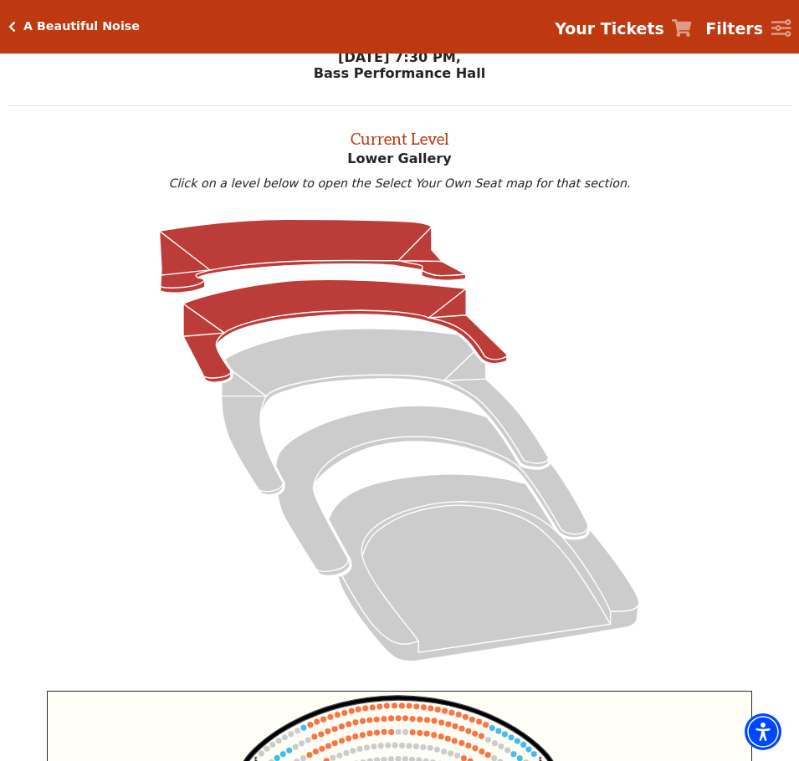
click at [278, 232] on icon at bounding box center [313, 257] width 306 height 74
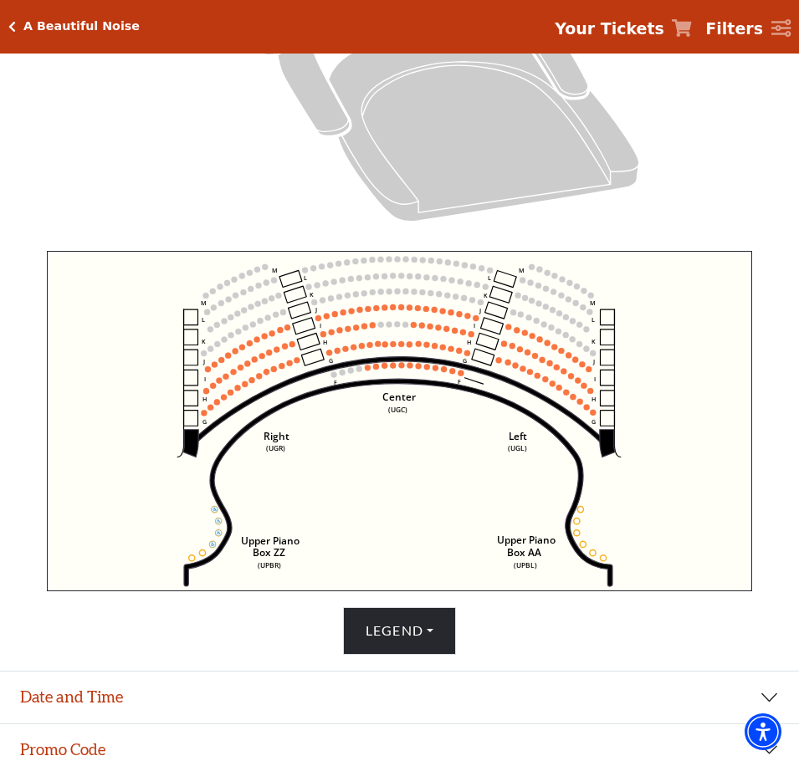
scroll to position [600, 0]
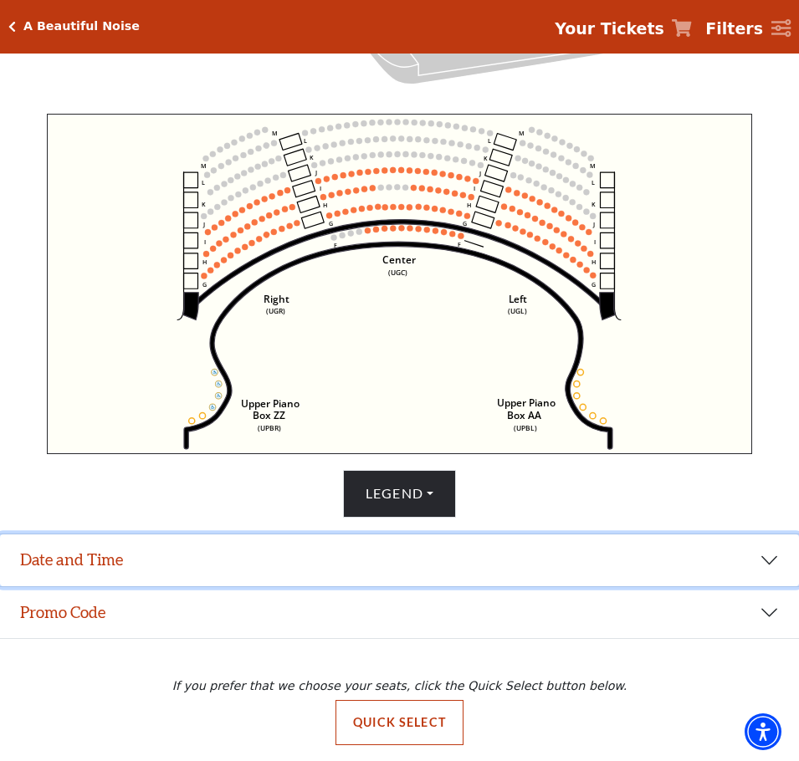
click at [774, 569] on button "Date and Time" at bounding box center [399, 560] width 799 height 52
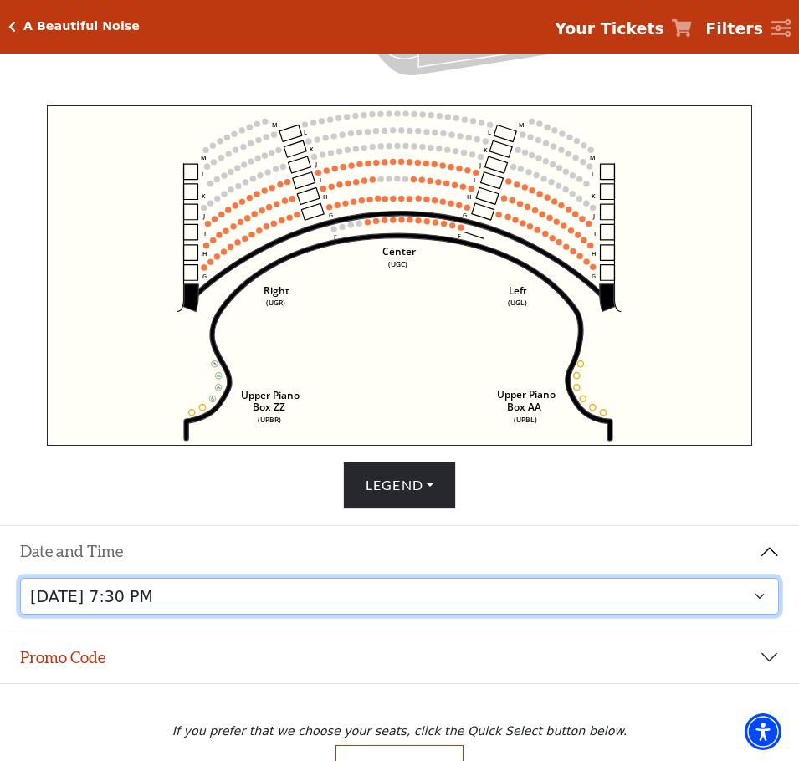
click at [459, 609] on select "Tuesday, October 28 at 7:30 PM Wednesday, October 29 at 7:30 PM Thursday, Octob…" at bounding box center [399, 597] width 759 height 38
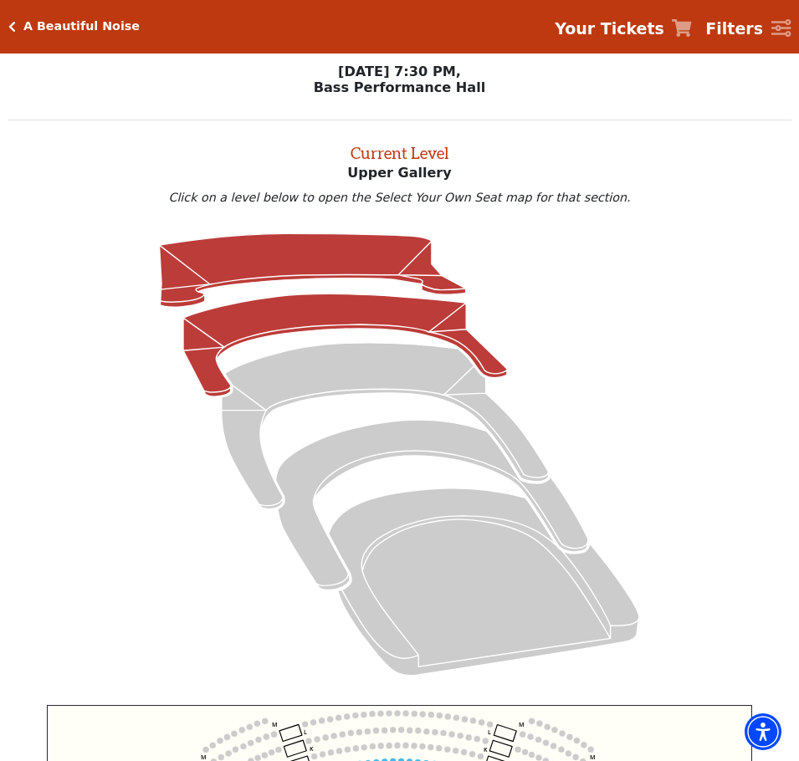
click at [311, 333] on icon at bounding box center [345, 345] width 324 height 103
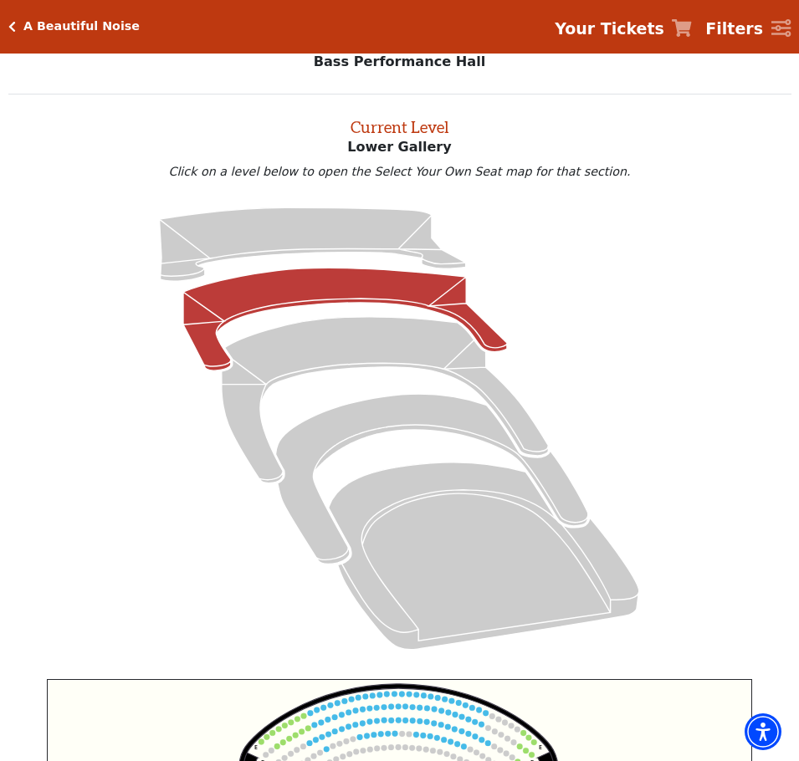
scroll to position [14, 0]
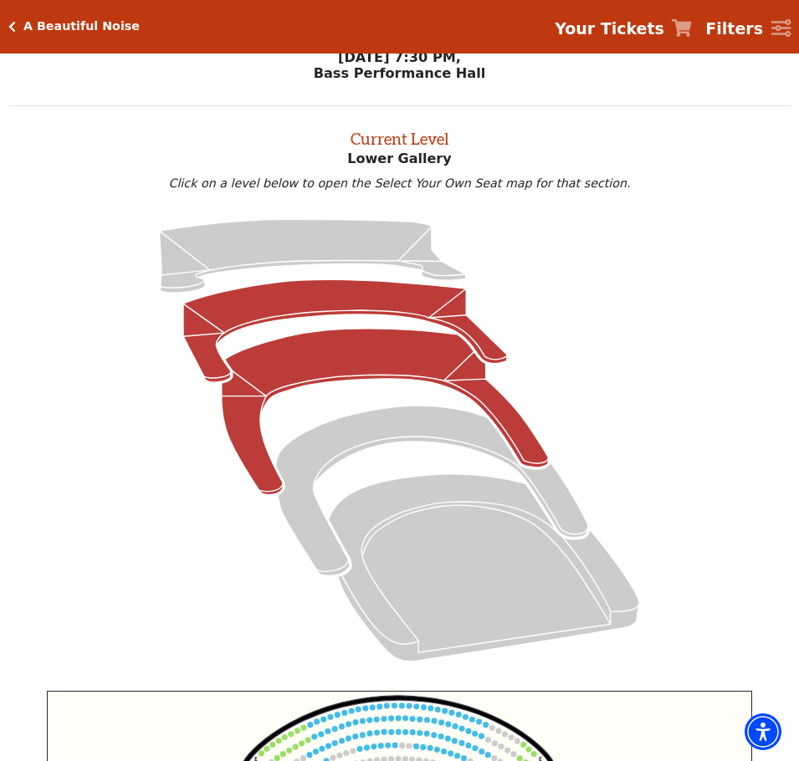
click at [302, 369] on icon at bounding box center [385, 412] width 327 height 166
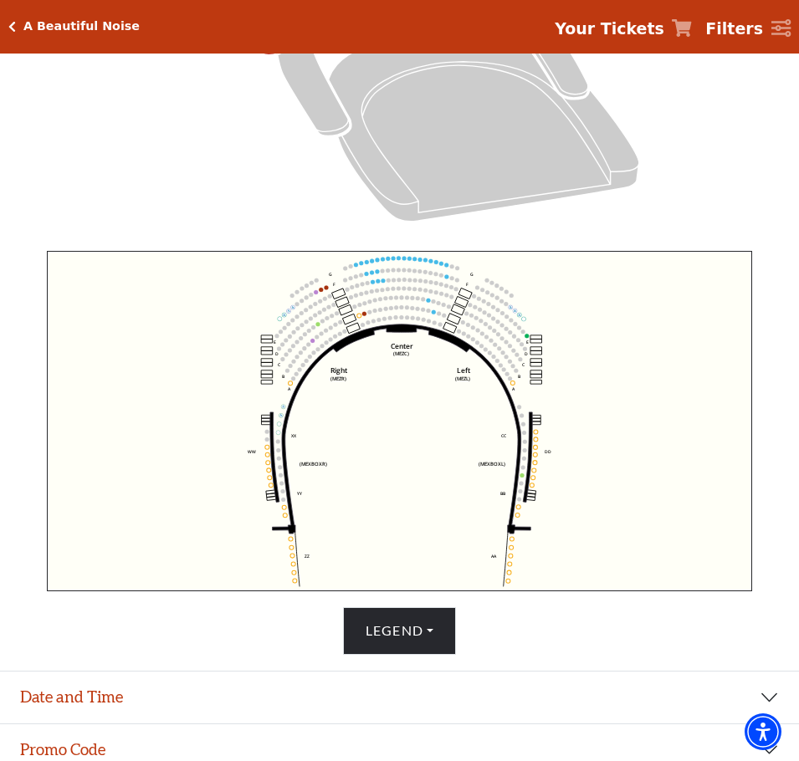
scroll to position [600, 0]
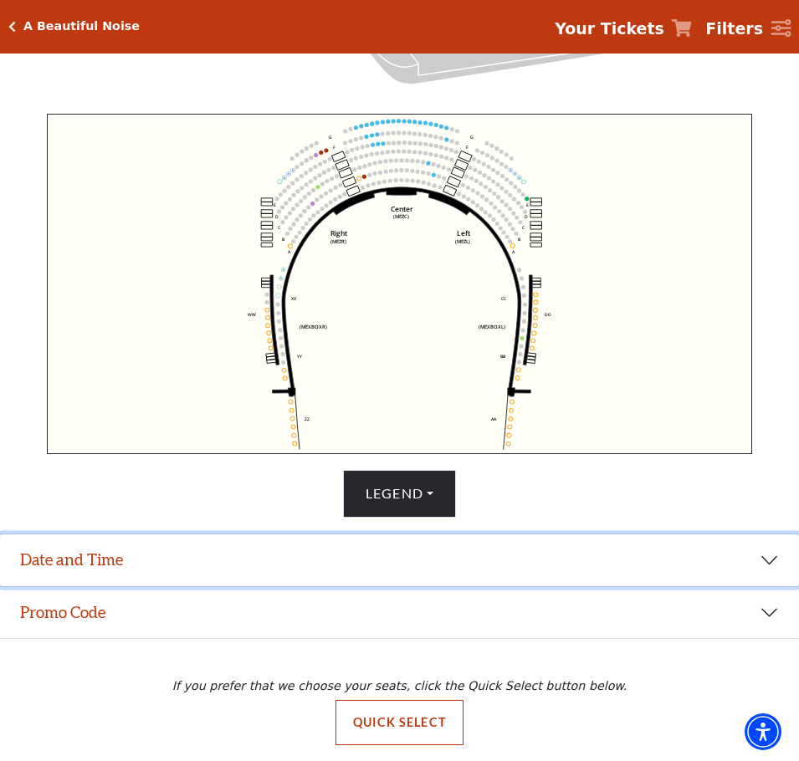
click at [769, 562] on button "Date and Time" at bounding box center [399, 560] width 799 height 52
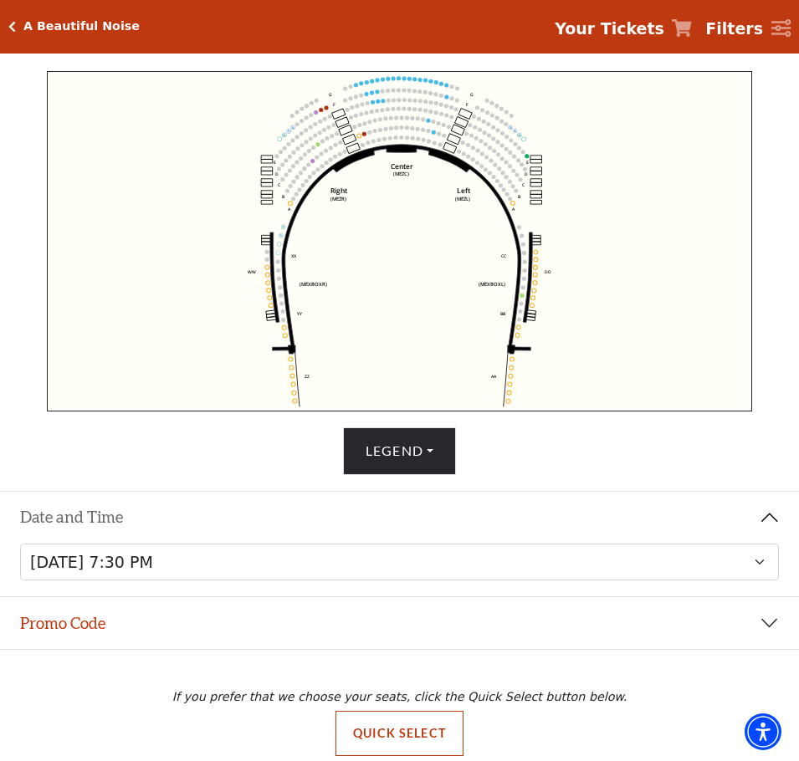
scroll to position [653, 0]
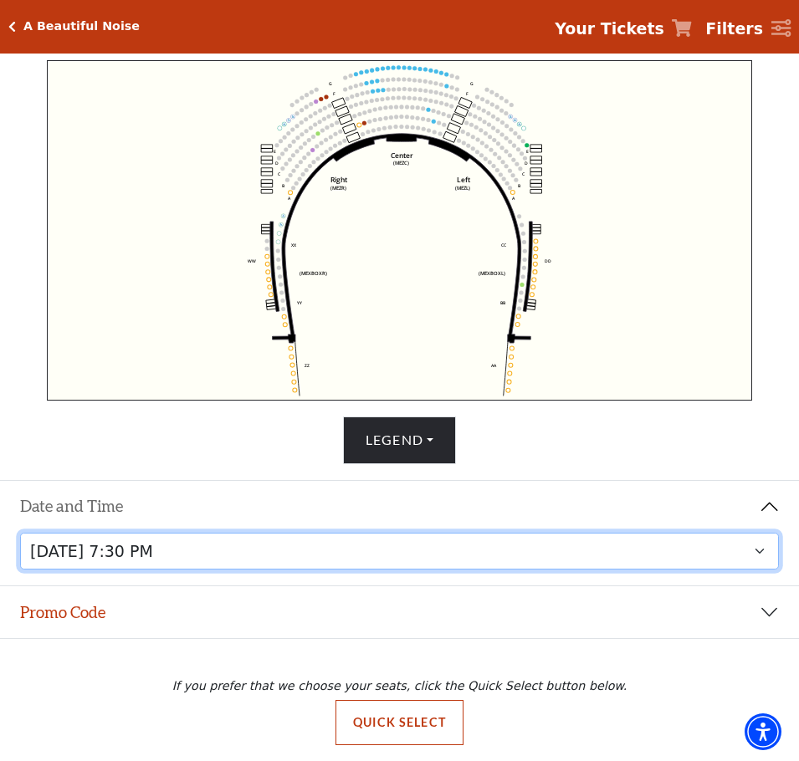
click at [763, 546] on select "Tuesday, October 28 at 7:30 PM Wednesday, October 29 at 7:30 PM Thursday, Octob…" at bounding box center [399, 552] width 759 height 38
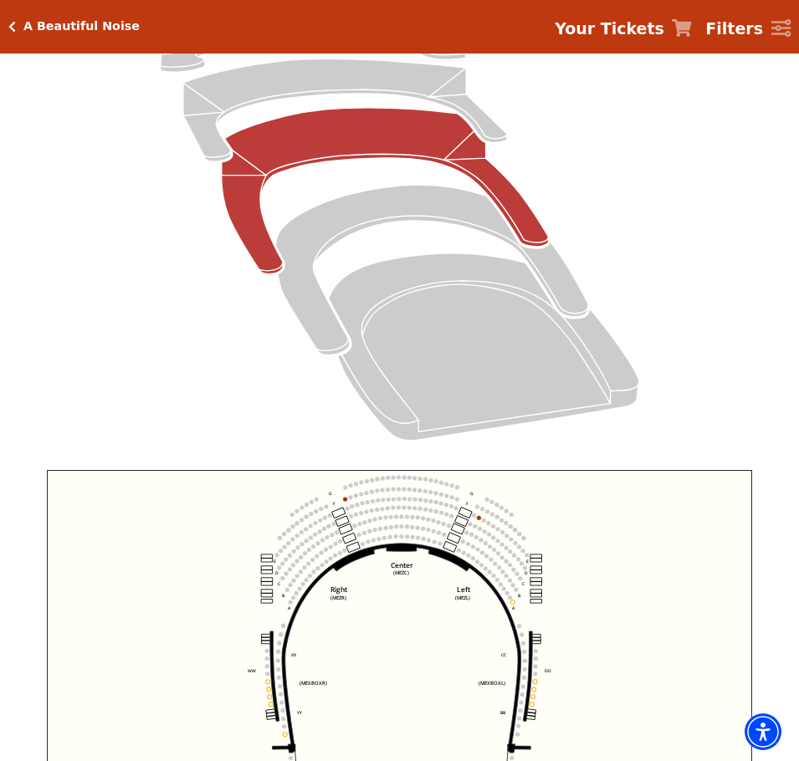
scroll to position [64, 0]
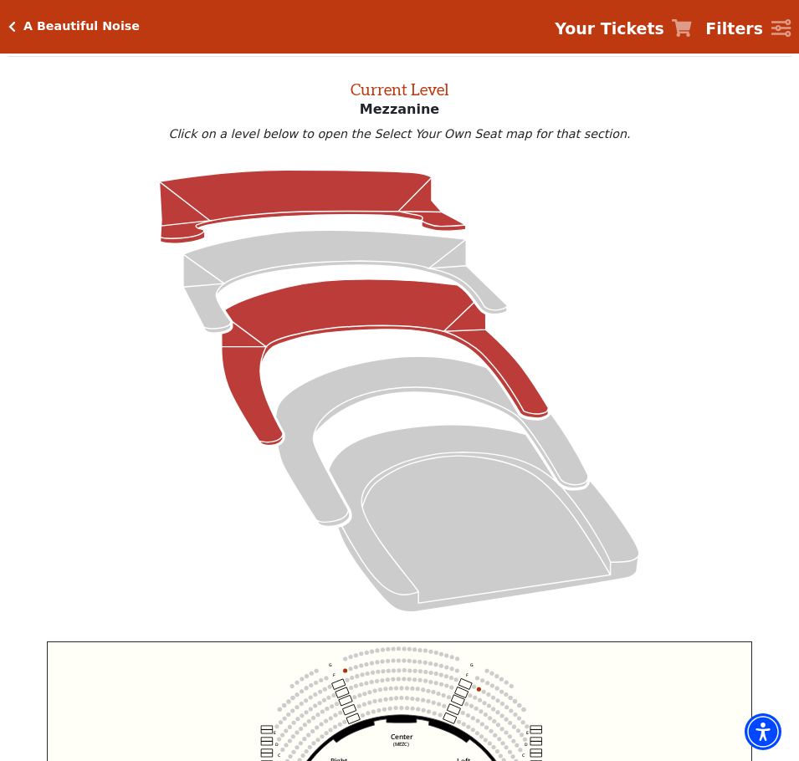
click at [252, 189] on icon at bounding box center [313, 208] width 306 height 74
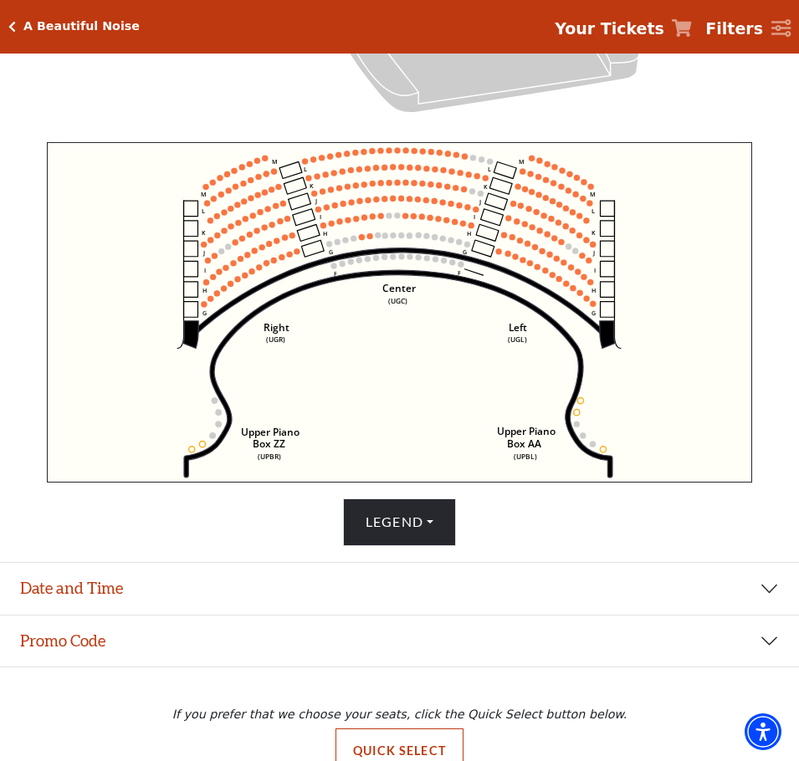
scroll to position [600, 0]
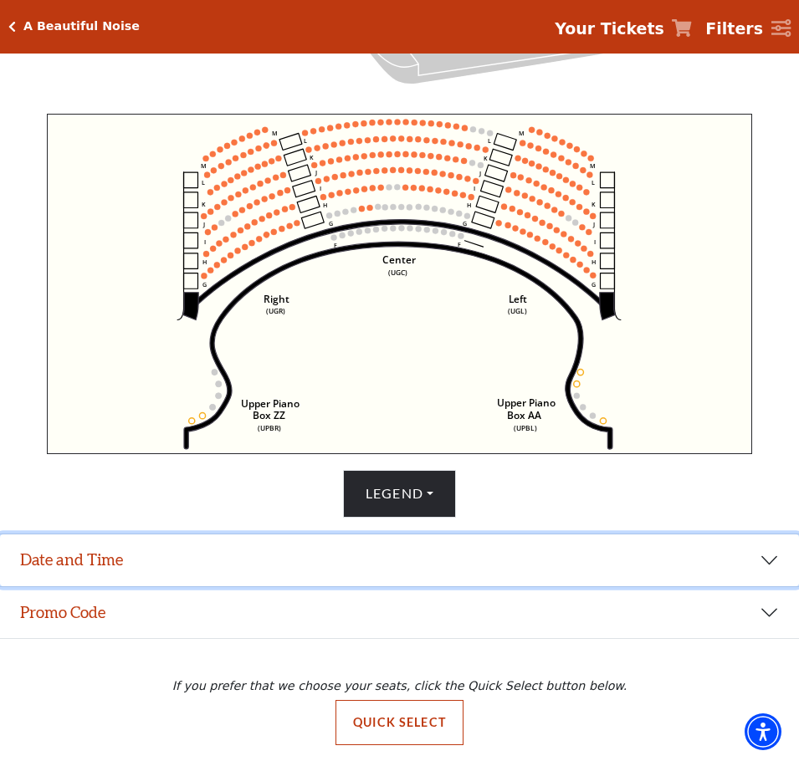
click at [327, 556] on button "Date and Time" at bounding box center [399, 560] width 799 height 52
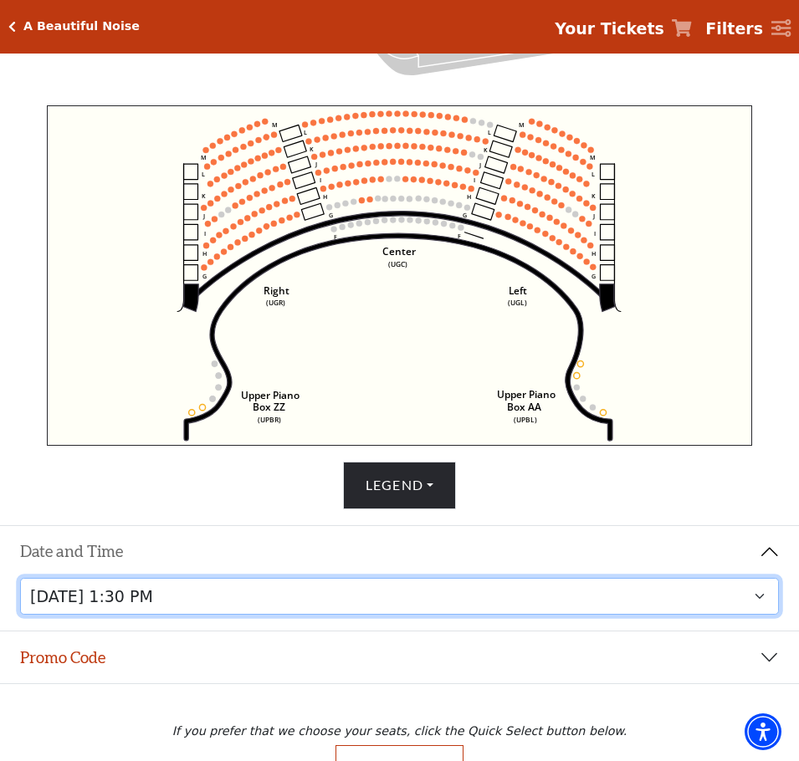
click at [312, 598] on select "Tuesday, October 28 at 7:30 PM Wednesday, October 29 at 7:30 PM Thursday, Octob…" at bounding box center [399, 597] width 759 height 38
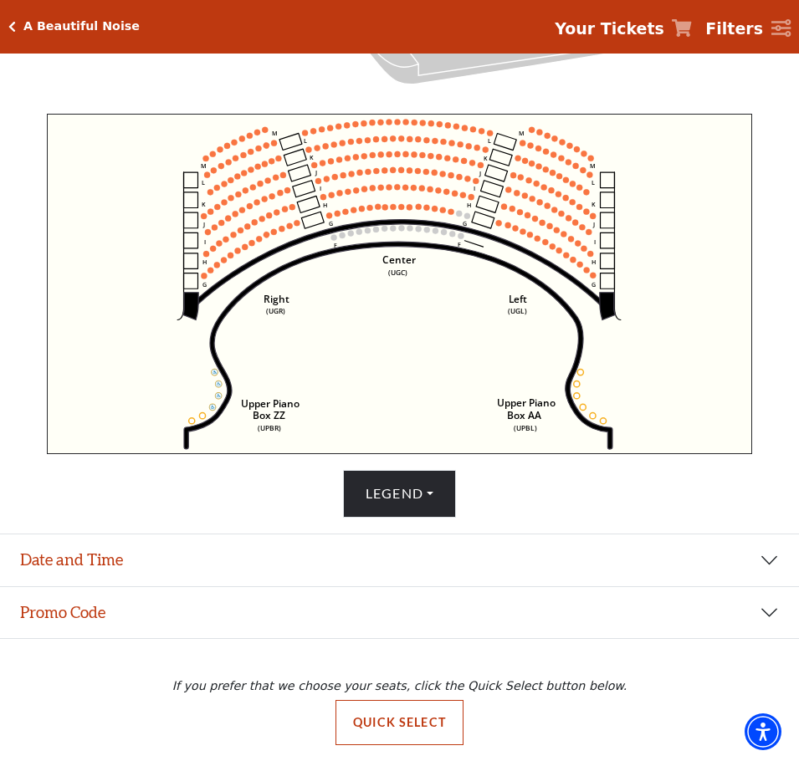
scroll to position [600, 0]
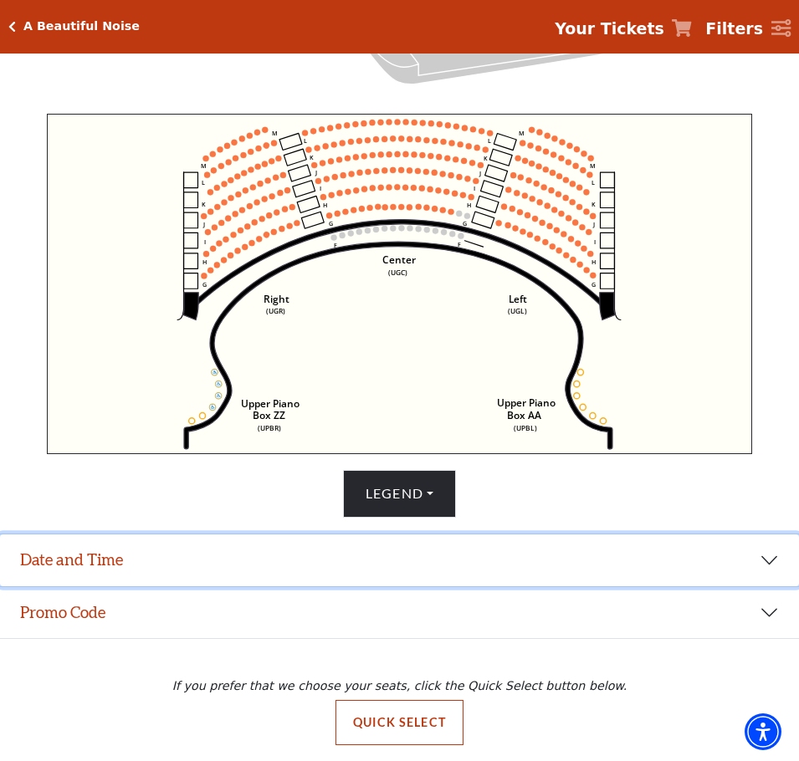
click at [763, 563] on button "Date and Time" at bounding box center [399, 560] width 799 height 52
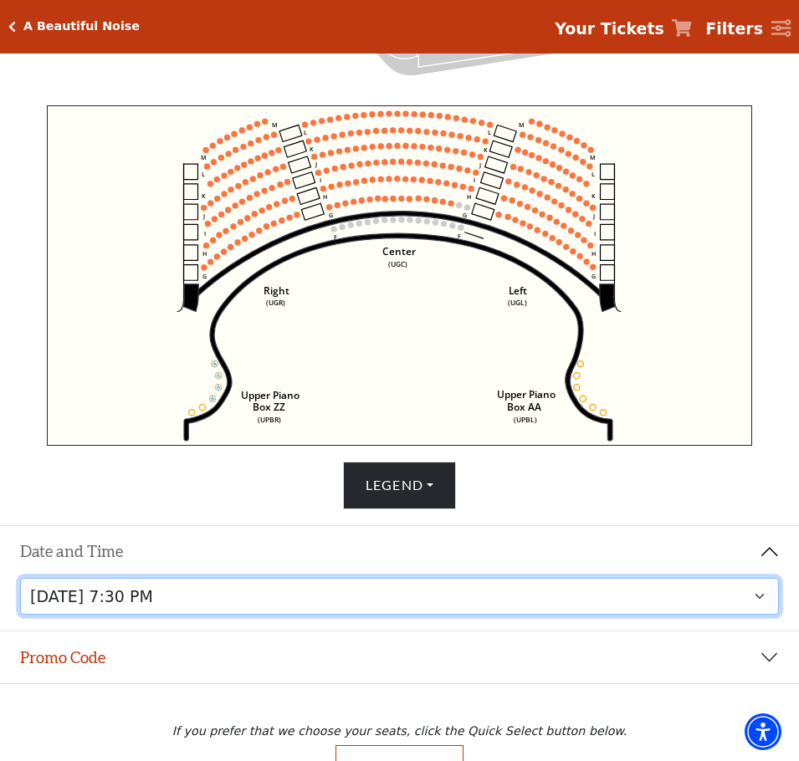
click at [379, 608] on select "Tuesday, October 28 at 7:30 PM Wednesday, October 29 at 7:30 PM Thursday, Octob…" at bounding box center [399, 597] width 759 height 38
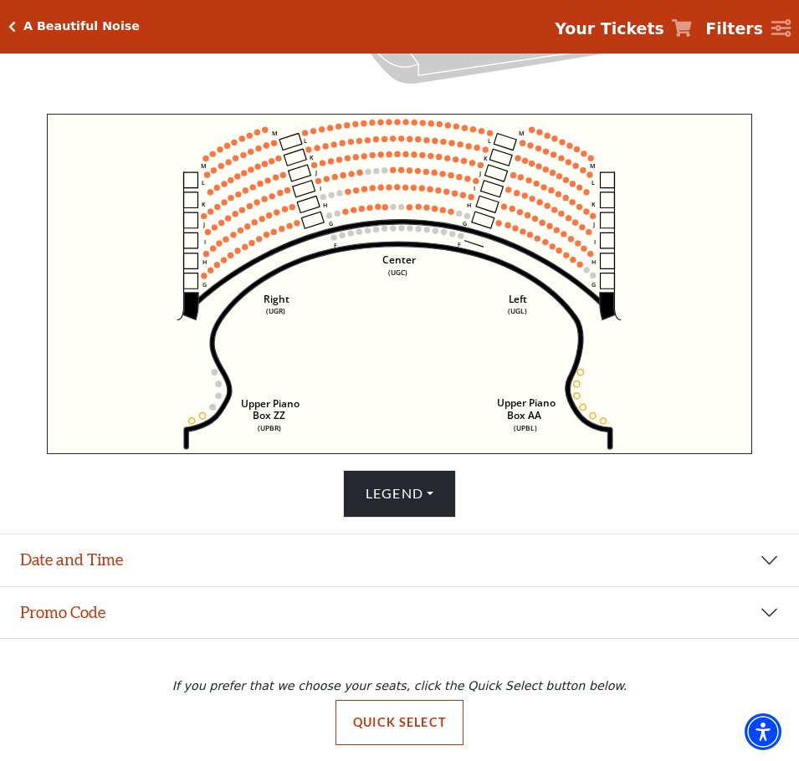
scroll to position [600, 0]
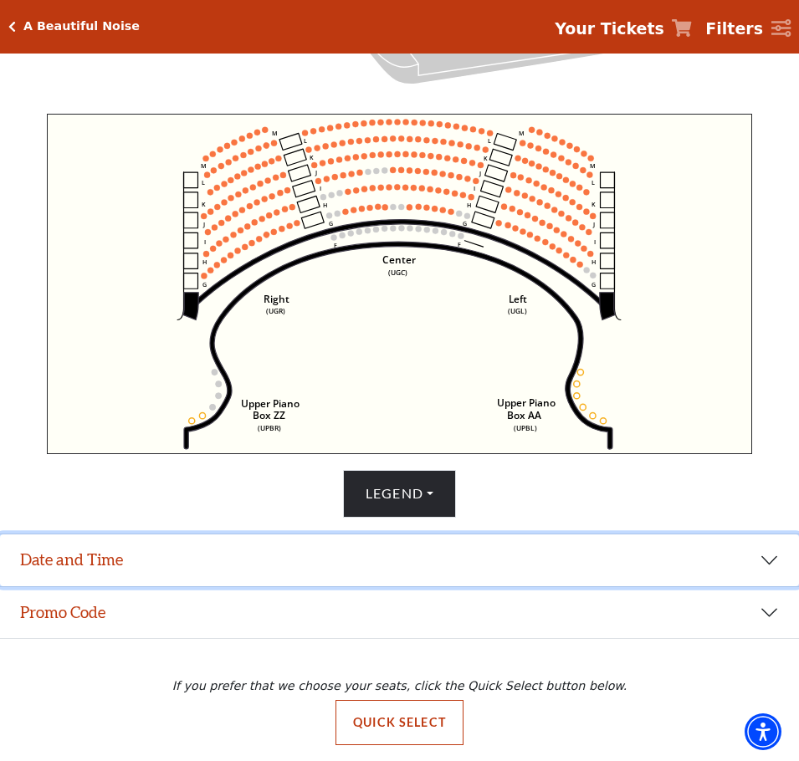
click at [686, 550] on button "Date and Time" at bounding box center [399, 560] width 799 height 52
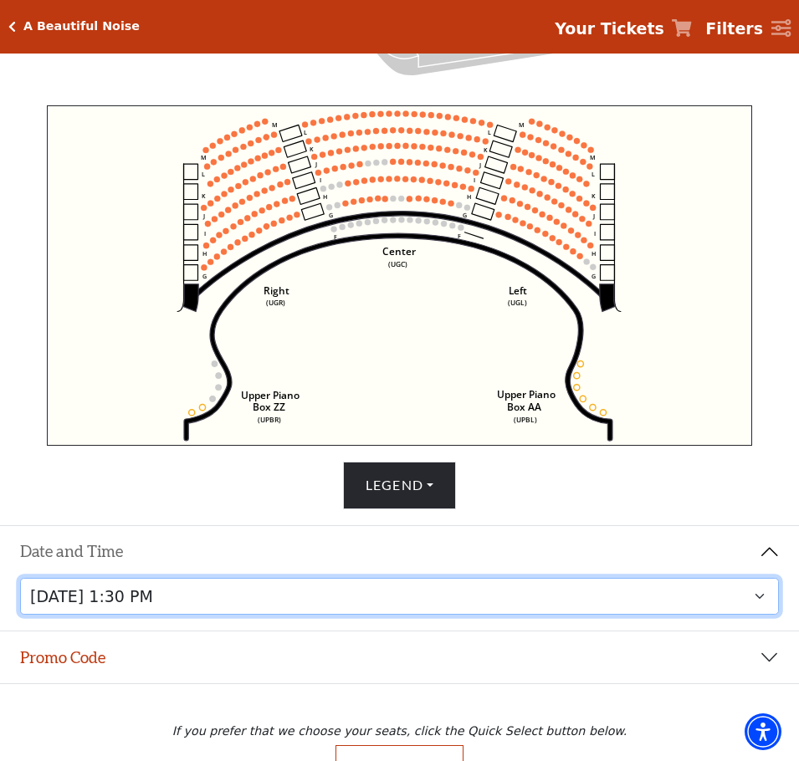
click at [645, 604] on select "Tuesday, October 28 at 7:30 PM Wednesday, October 29 at 7:30 PM Thursday, Octob…" at bounding box center [399, 597] width 759 height 38
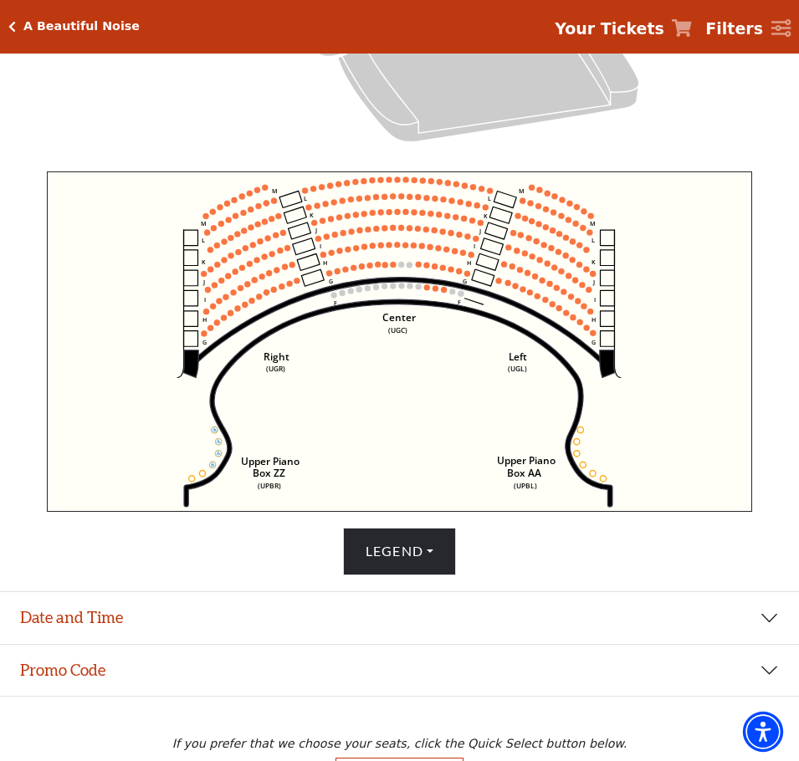
scroll to position [537, 0]
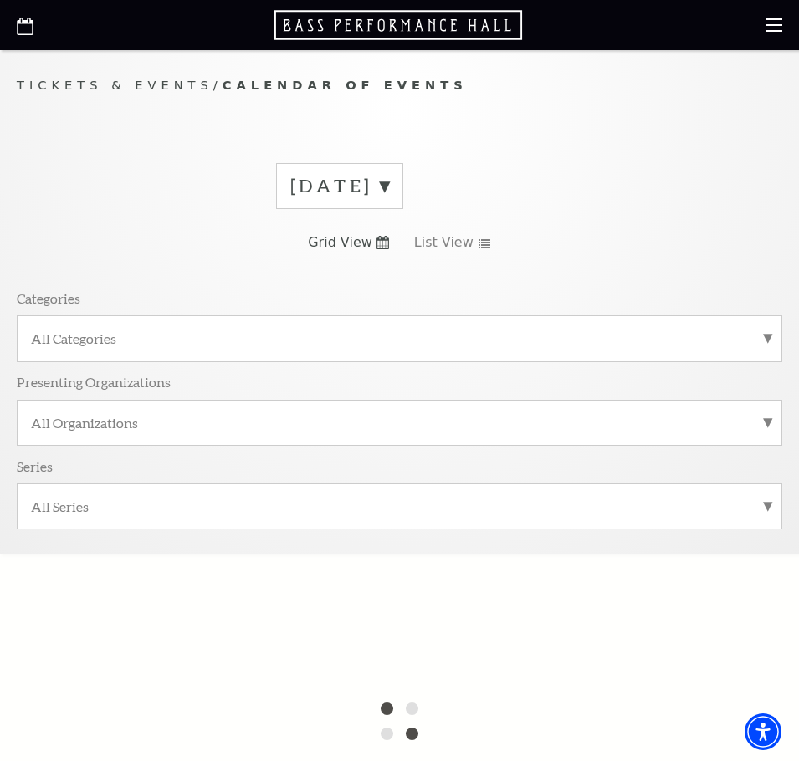
click at [389, 174] on label "[DATE]" at bounding box center [339, 186] width 99 height 26
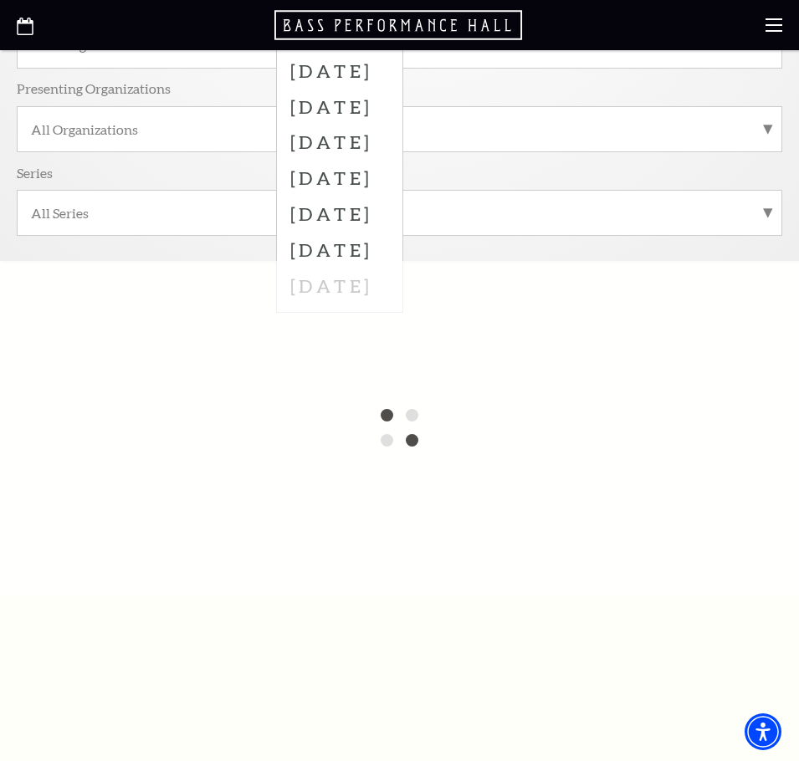
click at [404, 292] on div at bounding box center [399, 428] width 799 height 334
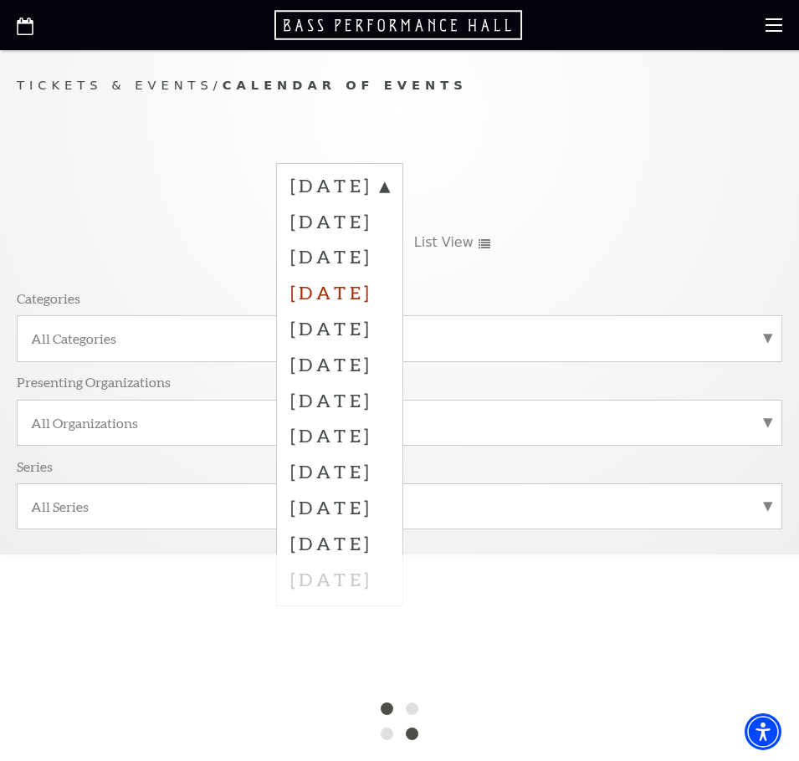
click at [372, 292] on label "[DATE]" at bounding box center [339, 292] width 99 height 36
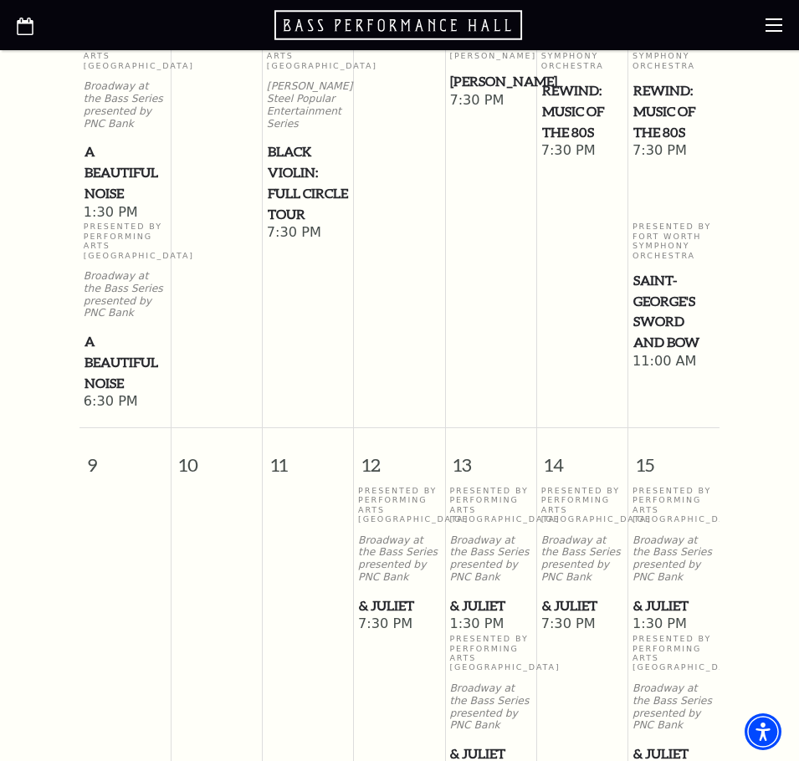
scroll to position [976, 0]
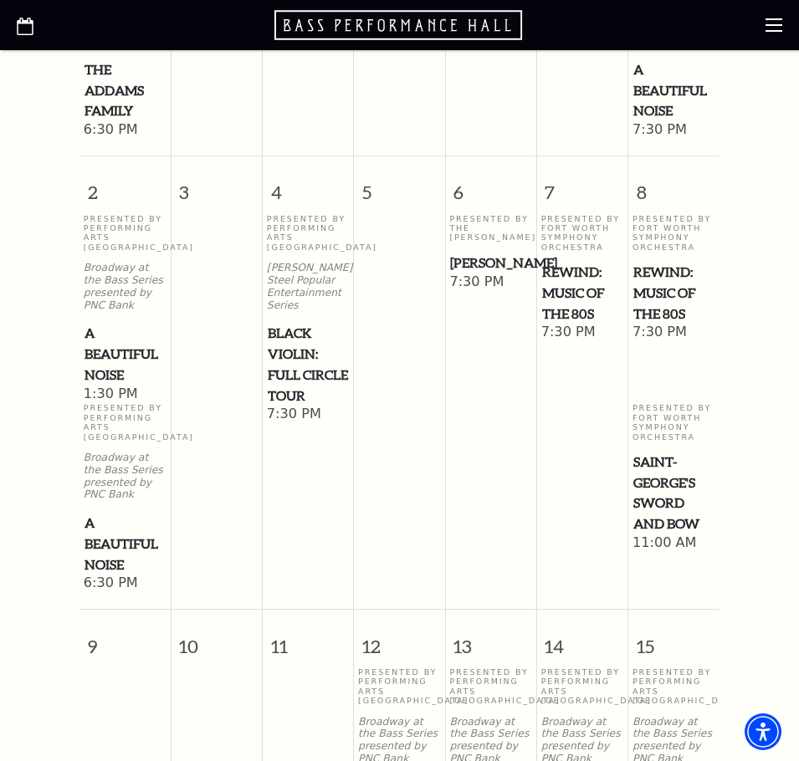
click at [293, 380] on span "Black Violin: Full Circle Tour" at bounding box center [308, 364] width 81 height 83
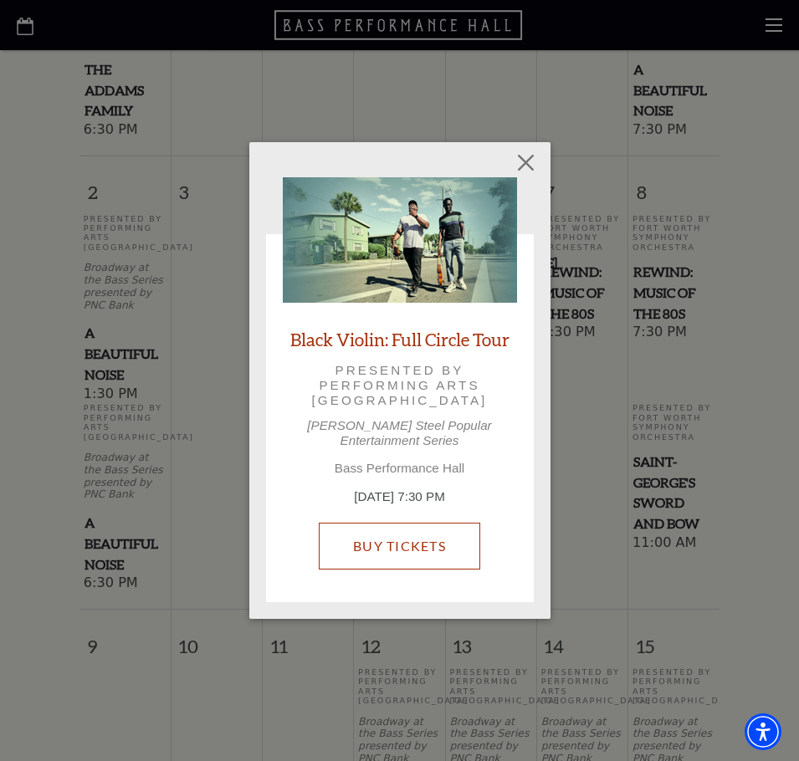
click at [392, 528] on link "Buy Tickets" at bounding box center [399, 546] width 161 height 47
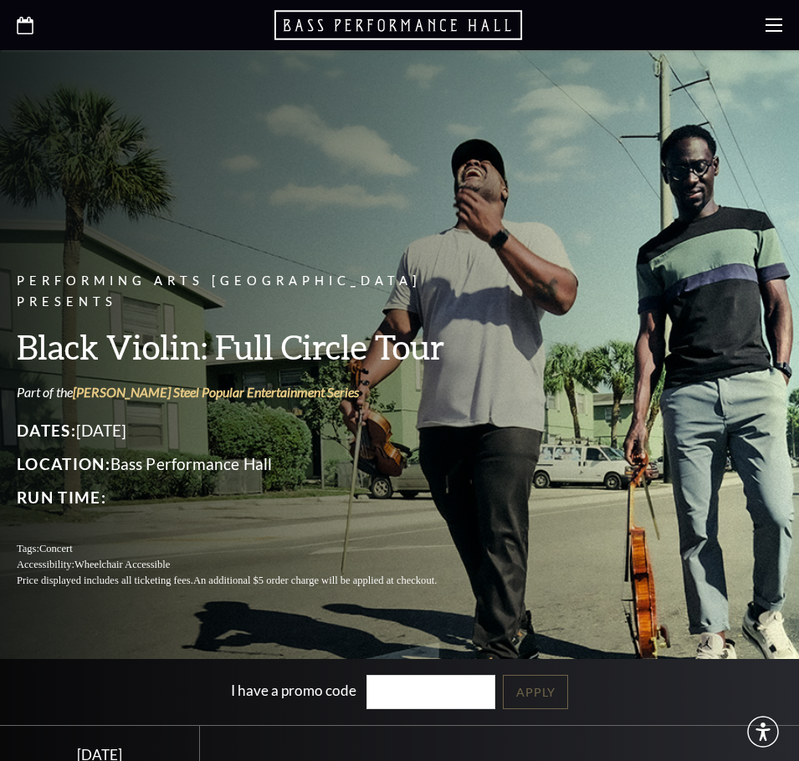
scroll to position [390, 0]
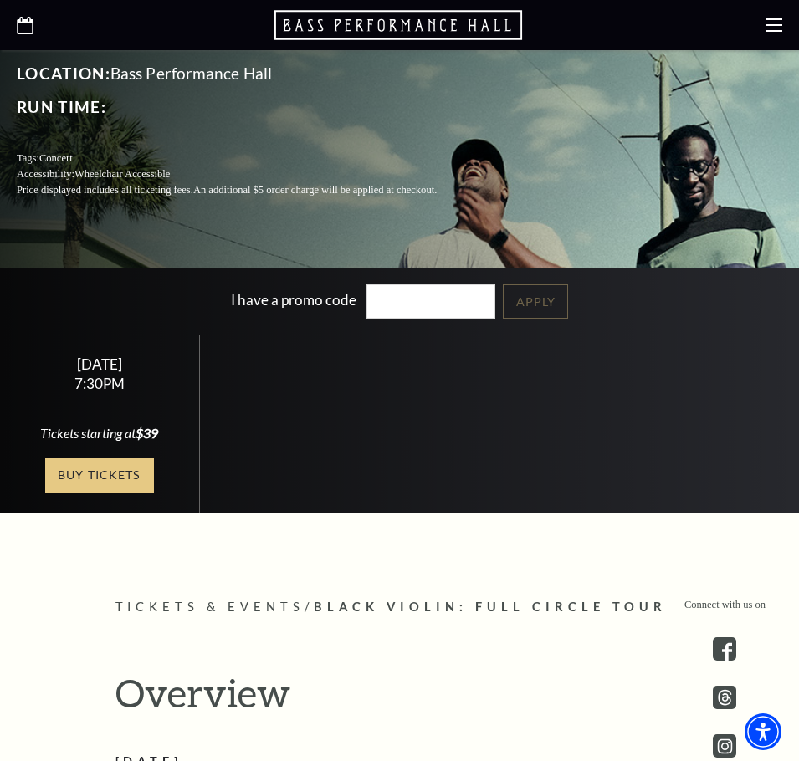
click at [135, 475] on link "Buy Tickets" at bounding box center [99, 475] width 109 height 34
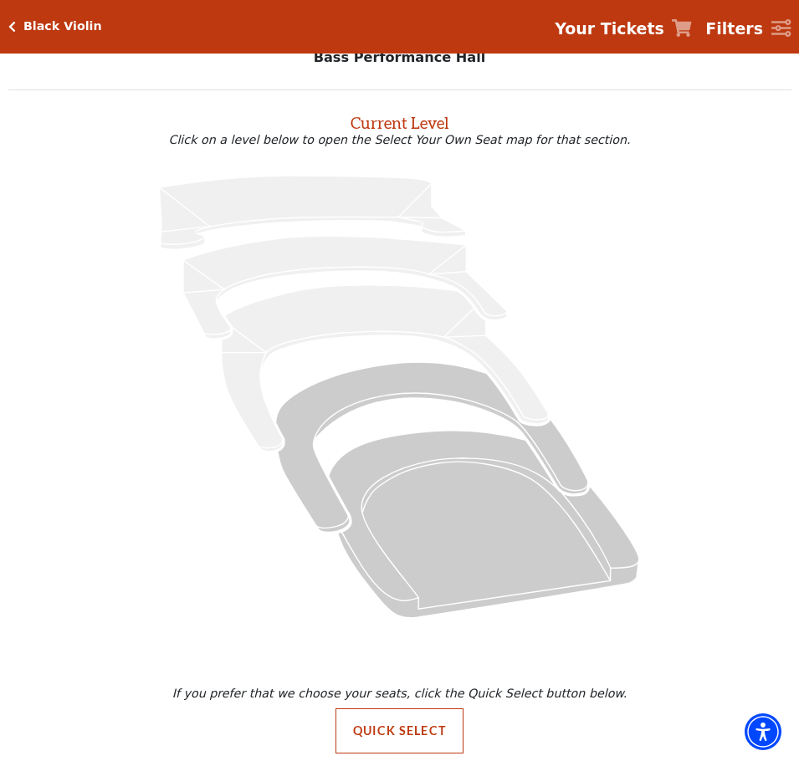
scroll to position [47, 0]
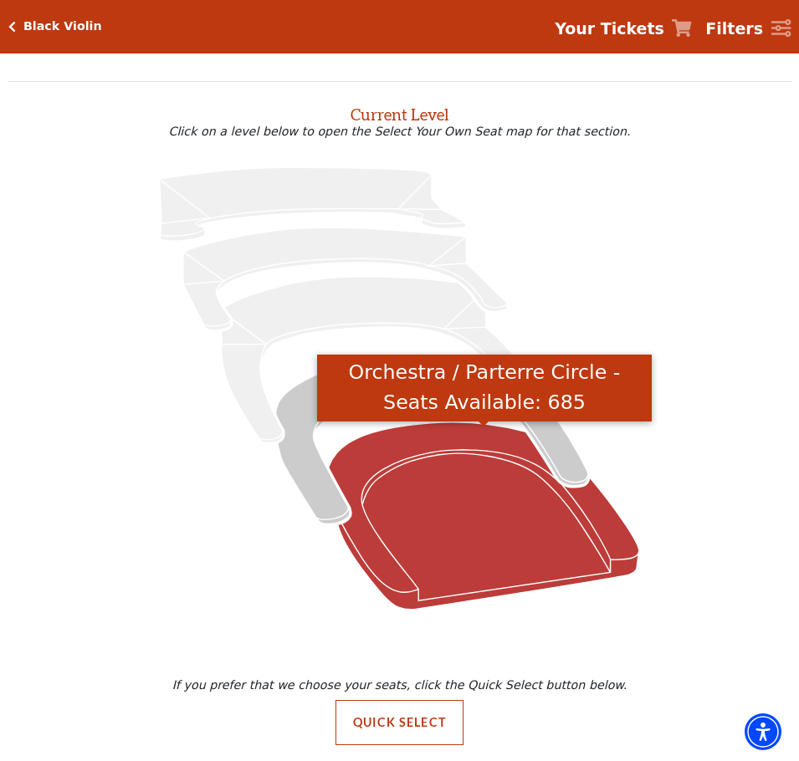
click at [427, 592] on icon "Orchestra / Parterre Circle - Seats Available: 685" at bounding box center [484, 515] width 310 height 187
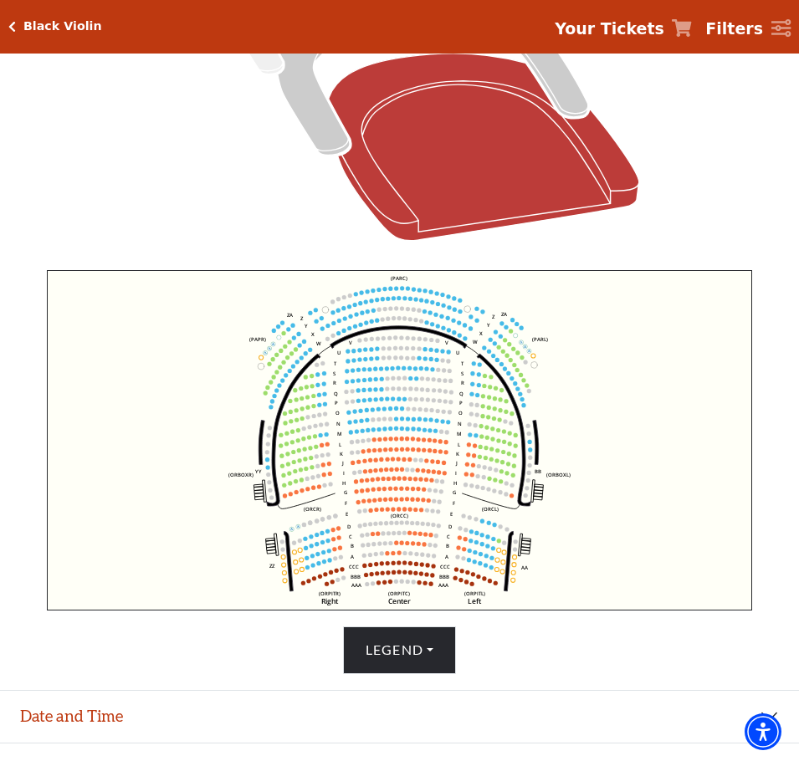
scroll to position [454, 0]
